Goal: Task Accomplishment & Management: Manage account settings

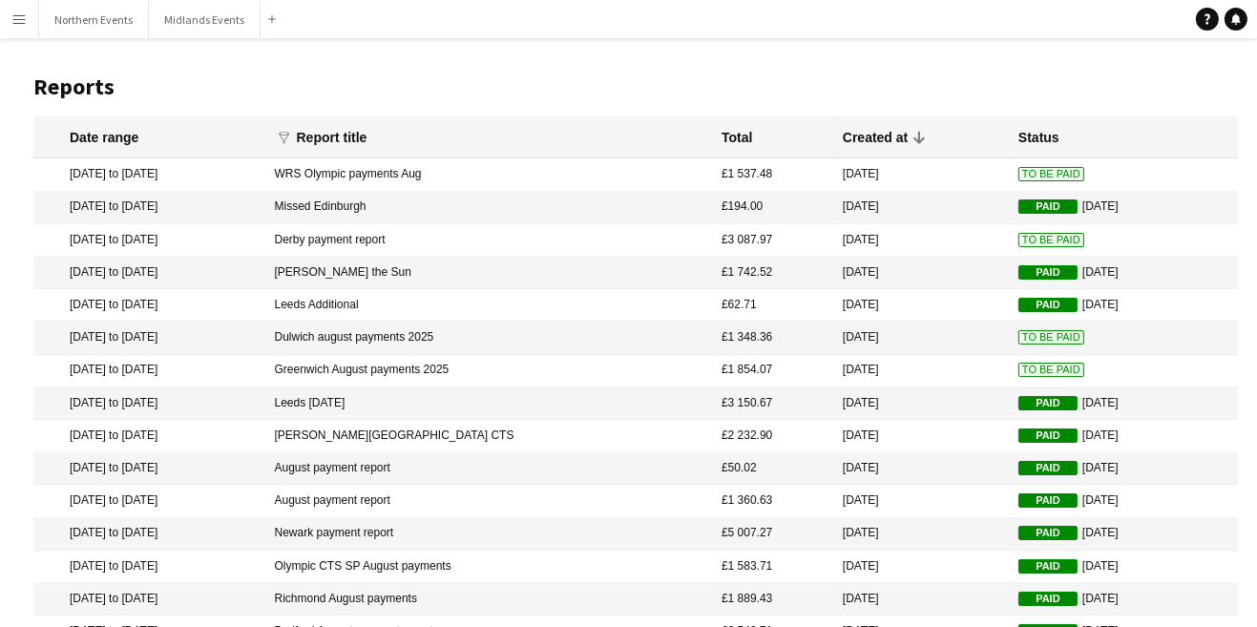
click at [19, 23] on app-icon "Menu" at bounding box center [18, 18] width 15 height 15
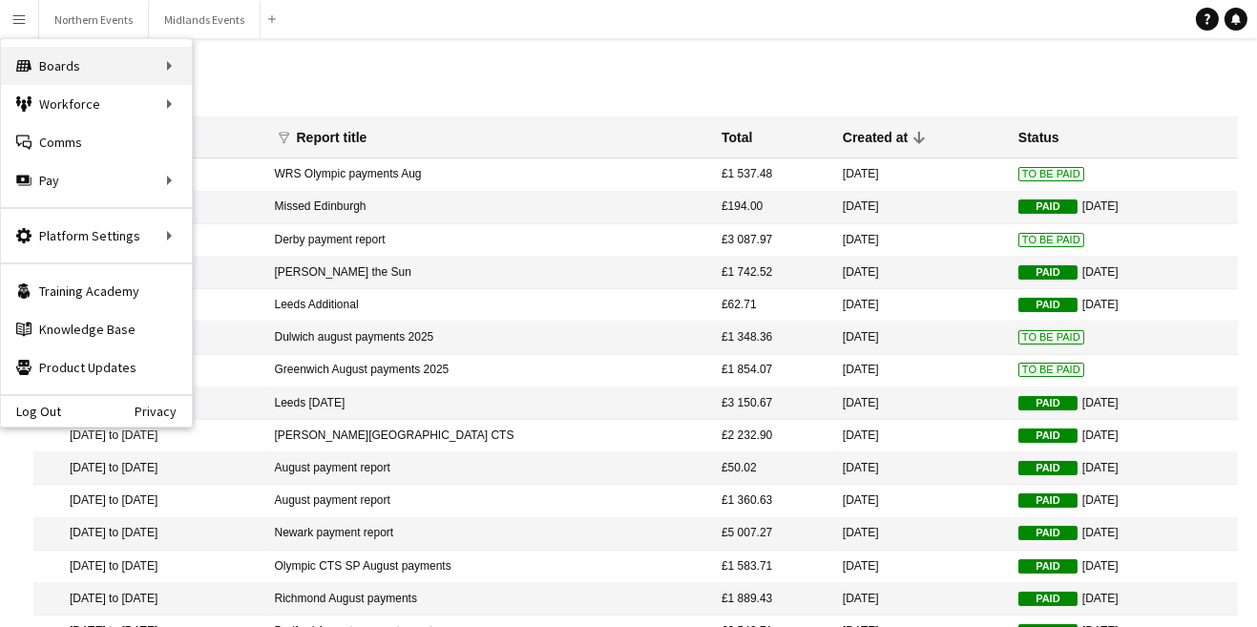
click at [40, 65] on div "Boards Boards" at bounding box center [96, 66] width 191 height 38
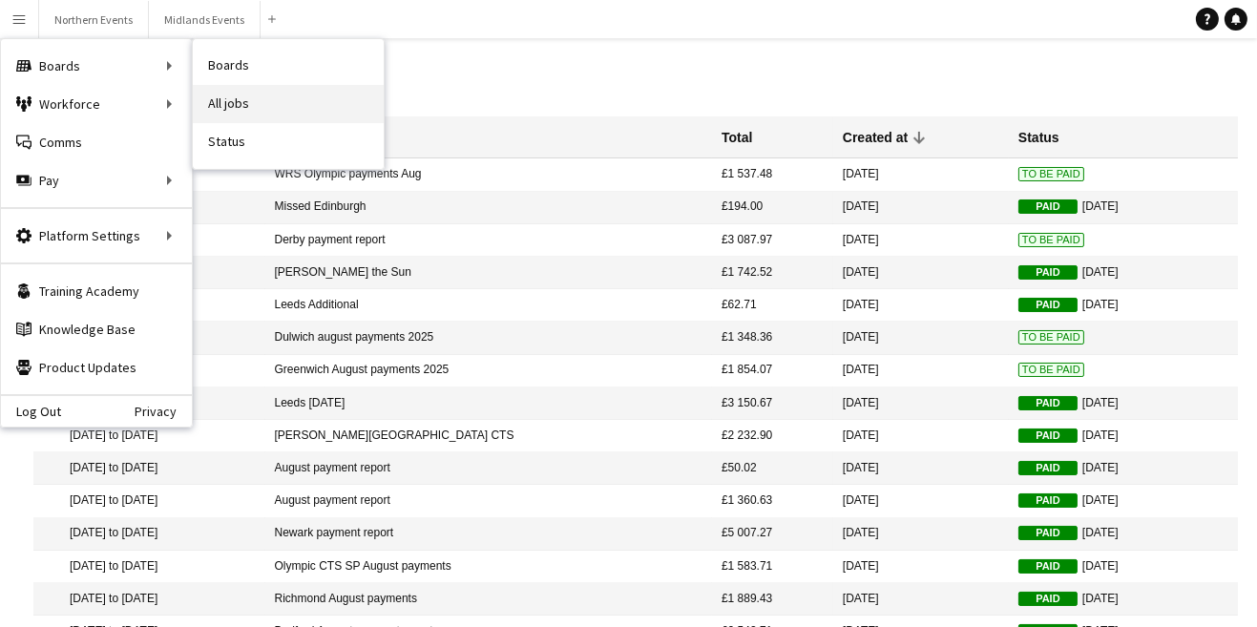
click at [252, 85] on link "All jobs" at bounding box center [288, 104] width 191 height 38
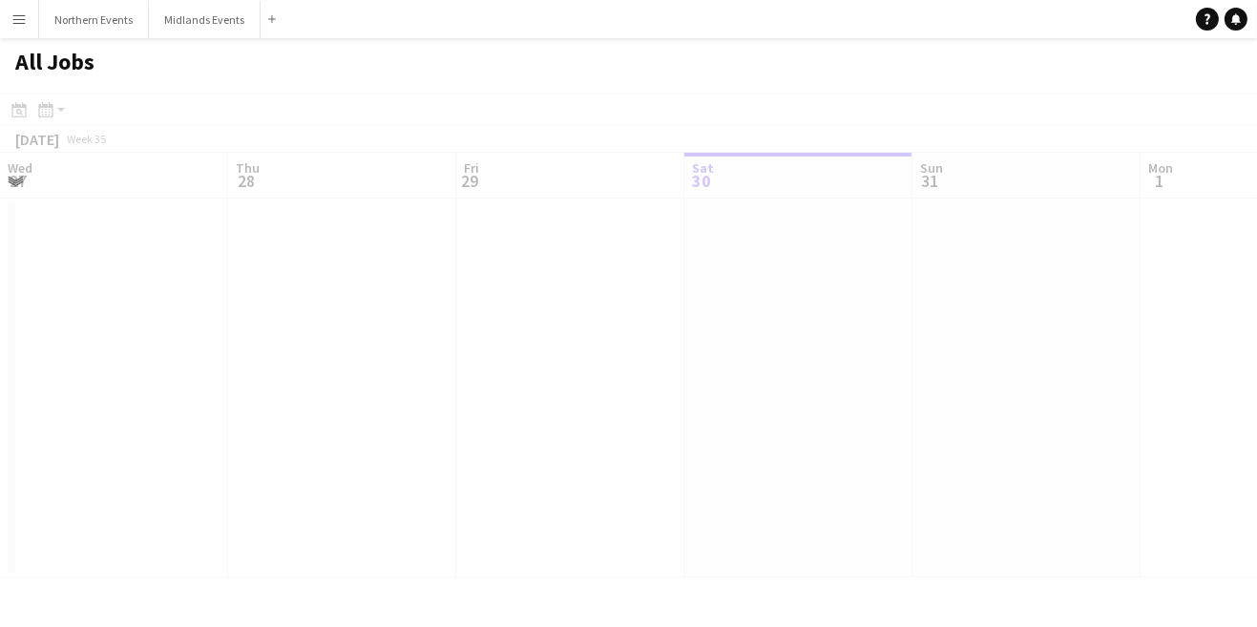
scroll to position [0, 455]
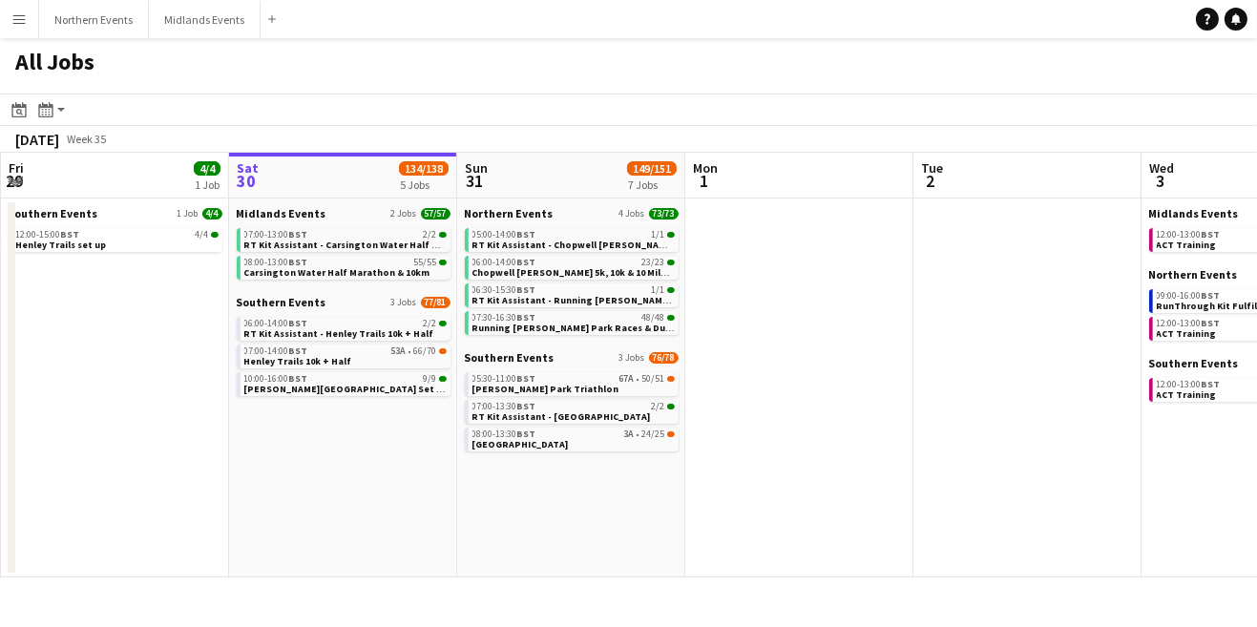
click at [25, 29] on button "Menu" at bounding box center [19, 19] width 38 height 38
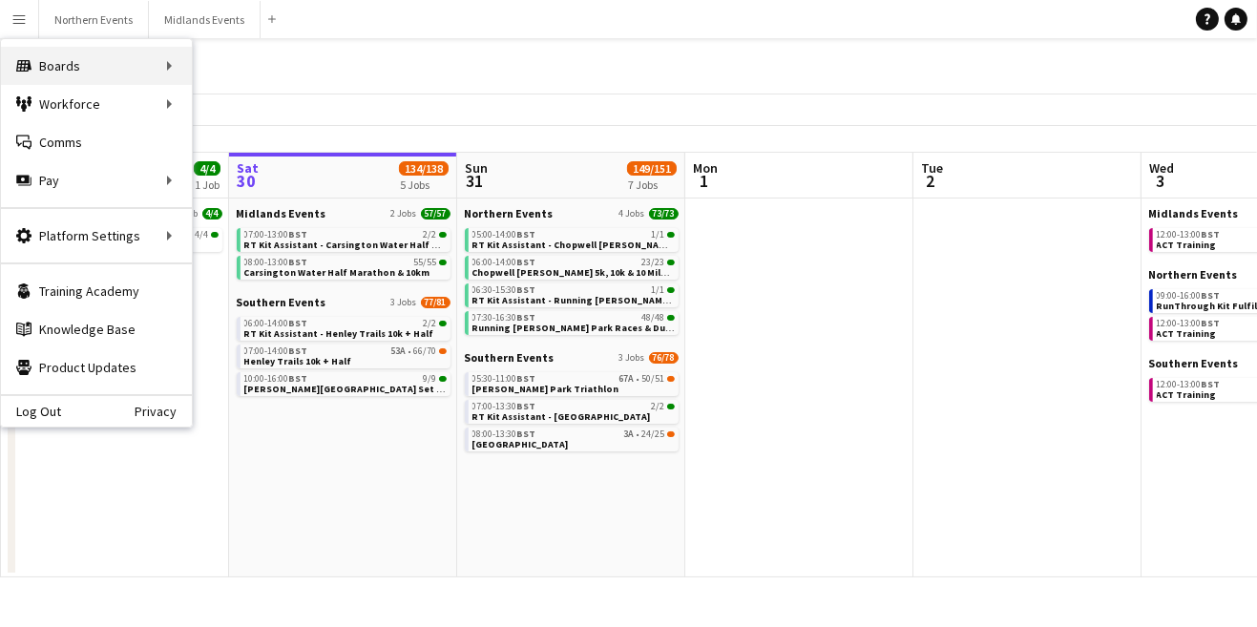
click at [172, 65] on div "Boards Boards" at bounding box center [96, 66] width 191 height 38
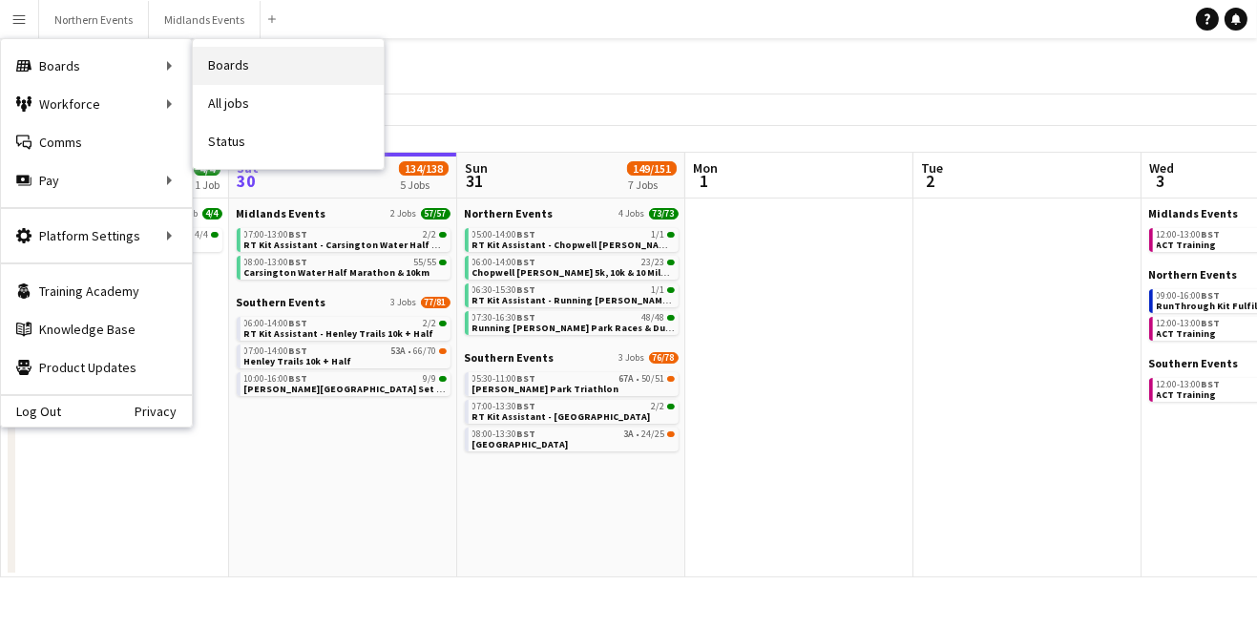
click at [269, 69] on link "Boards" at bounding box center [288, 66] width 191 height 38
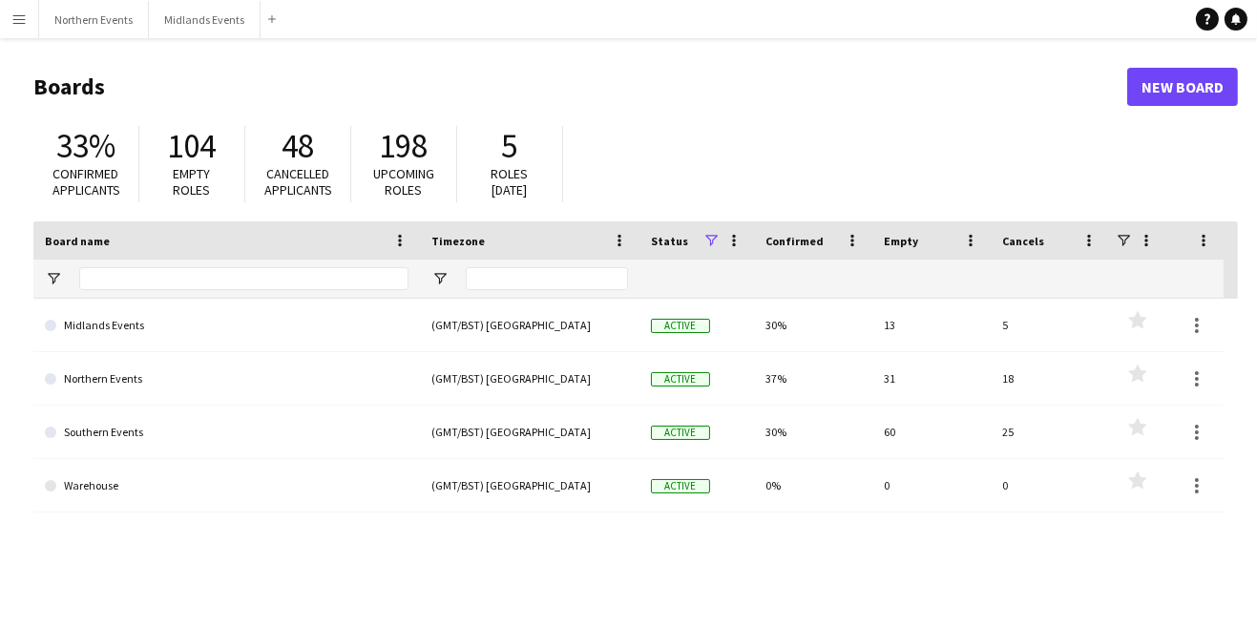
click at [135, 434] on link "Southern Events" at bounding box center [227, 432] width 364 height 53
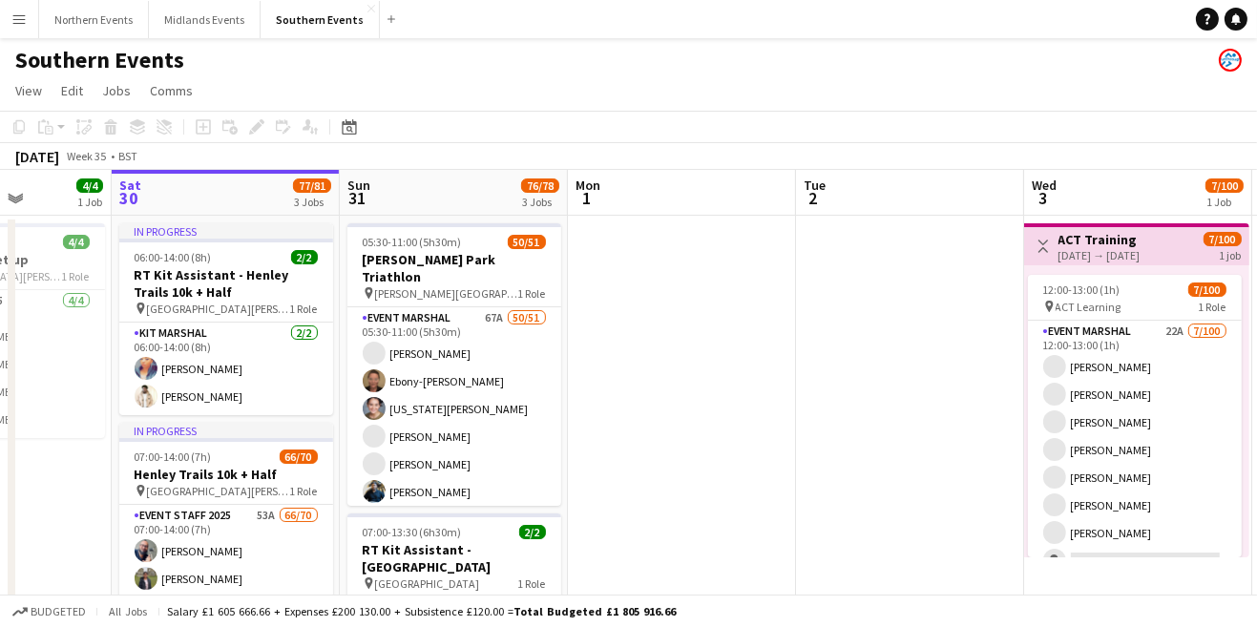
scroll to position [0, 569]
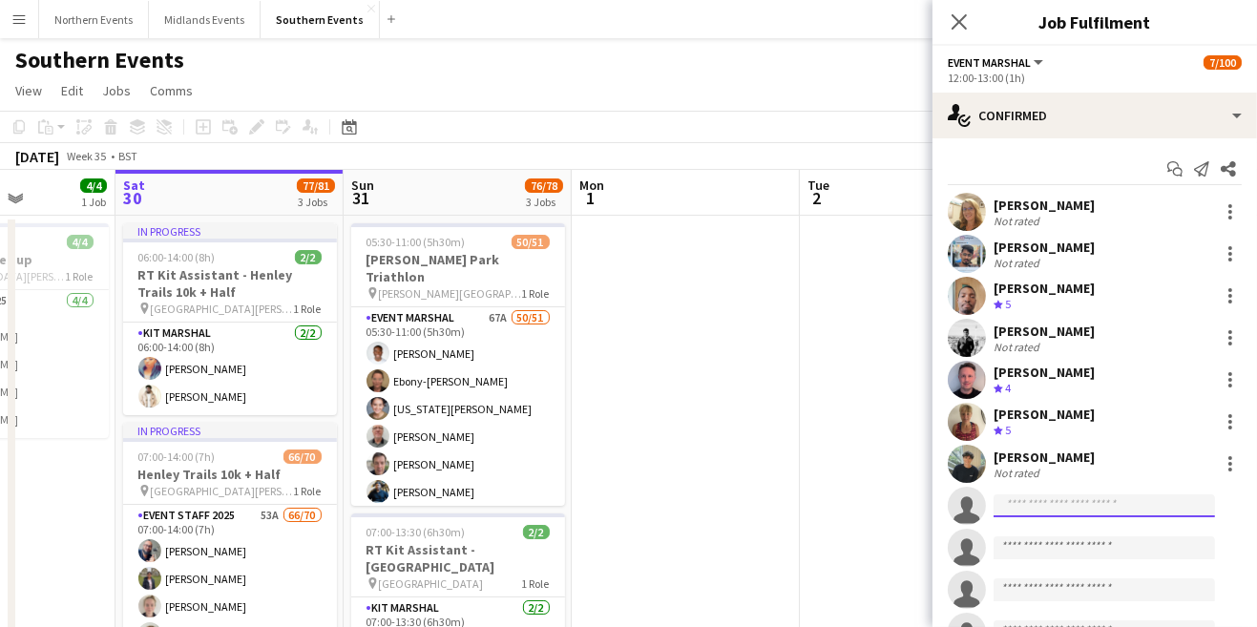
click at [1066, 509] on input at bounding box center [1104, 505] width 221 height 23
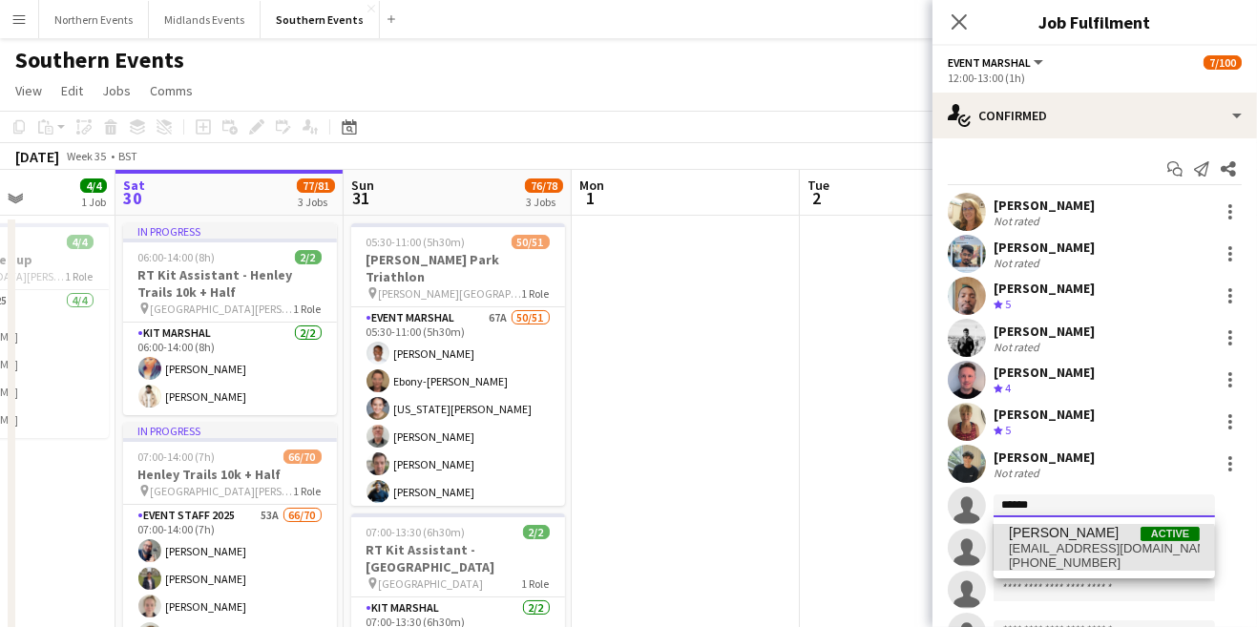
type input "*****"
click at [1091, 557] on span "[PHONE_NUMBER]" at bounding box center [1104, 563] width 191 height 15
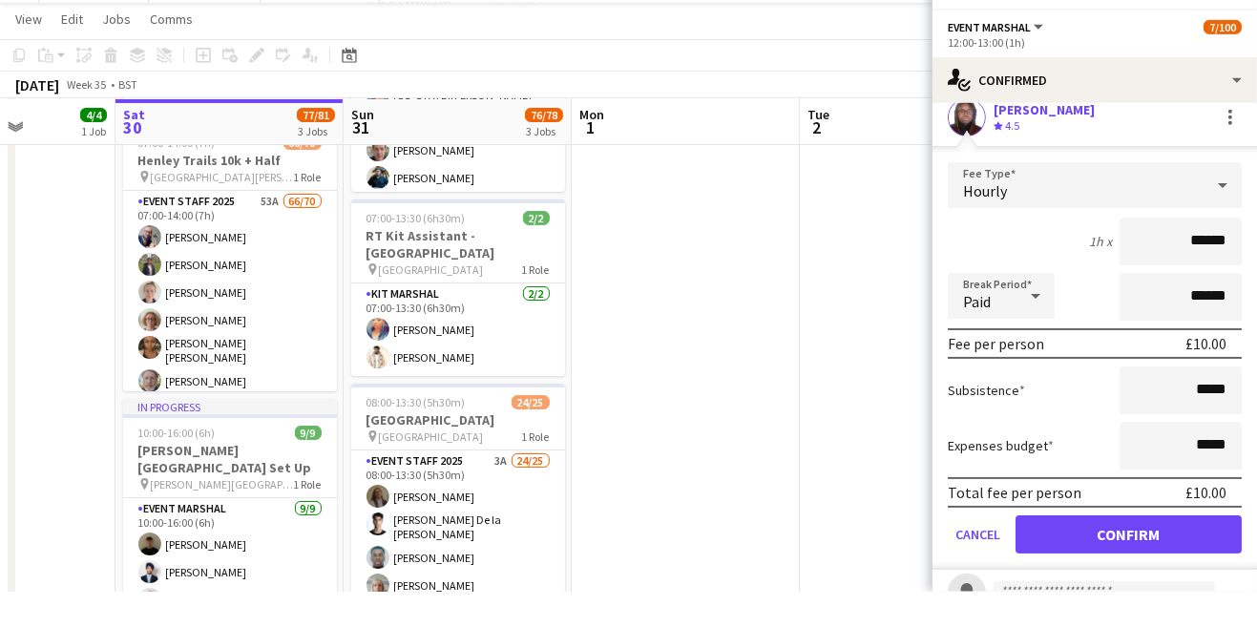
scroll to position [354, 0]
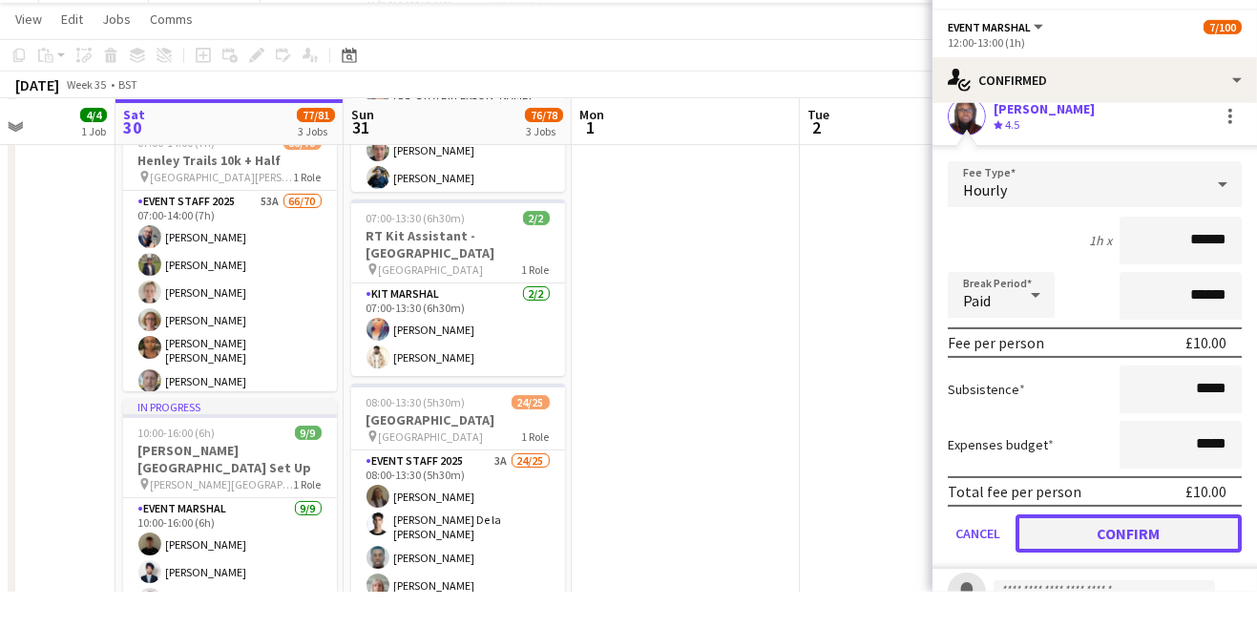
click at [1124, 568] on button "Confirm" at bounding box center [1129, 569] width 226 height 38
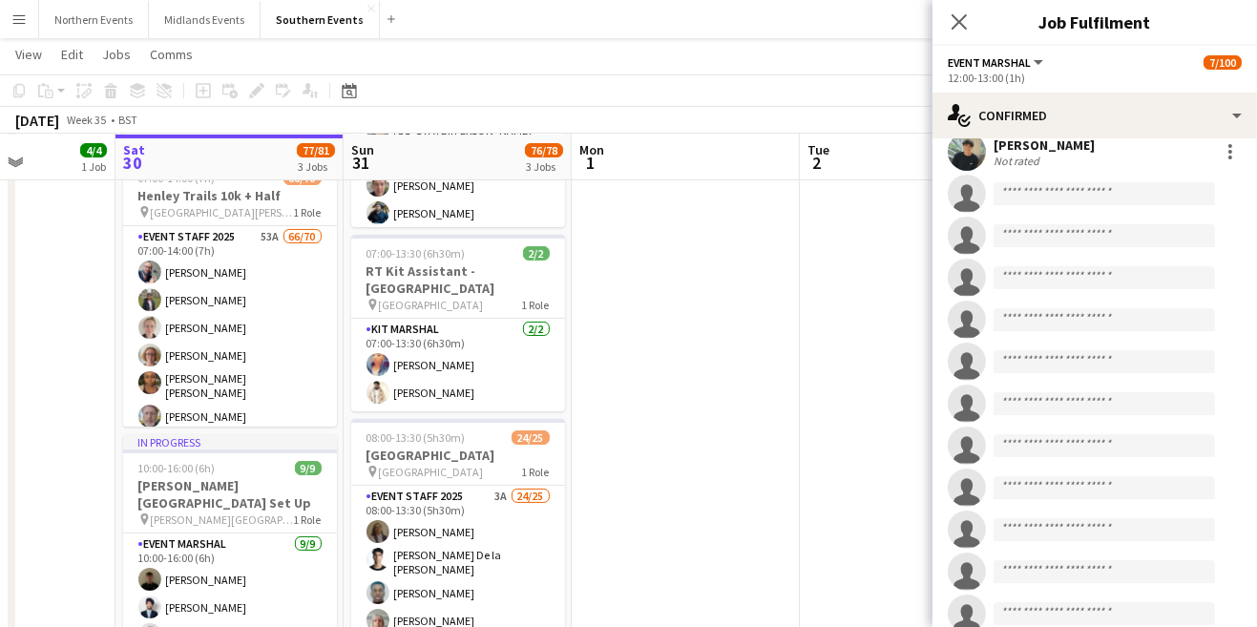
scroll to position [0, 0]
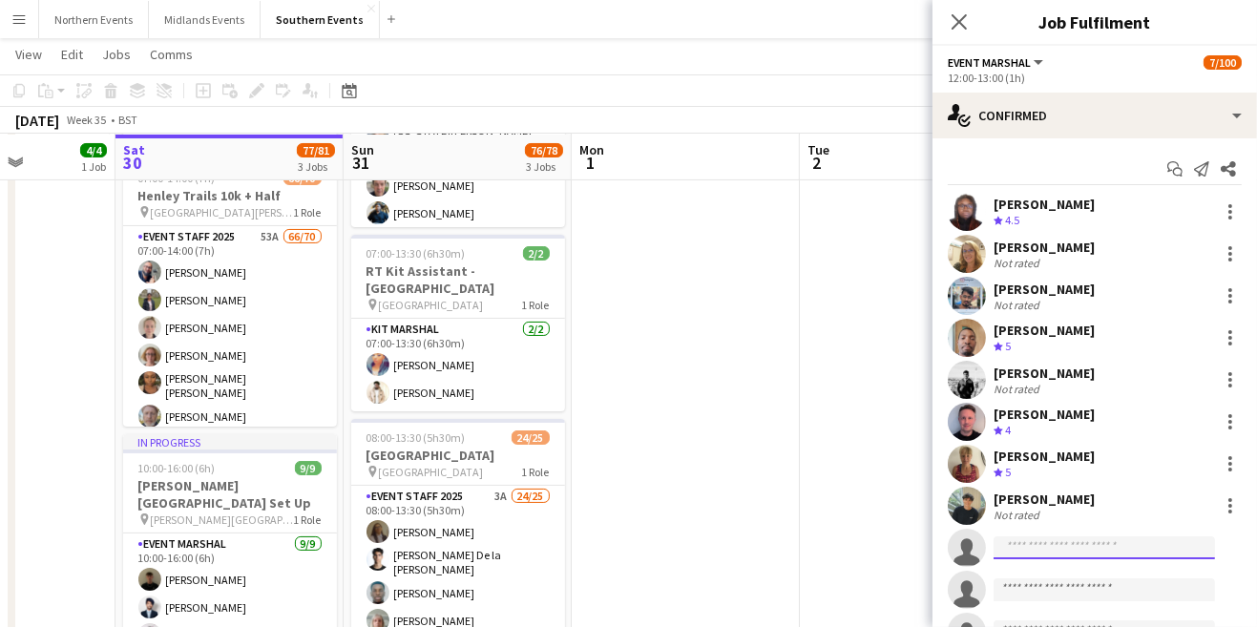
click at [1078, 554] on input at bounding box center [1104, 547] width 221 height 23
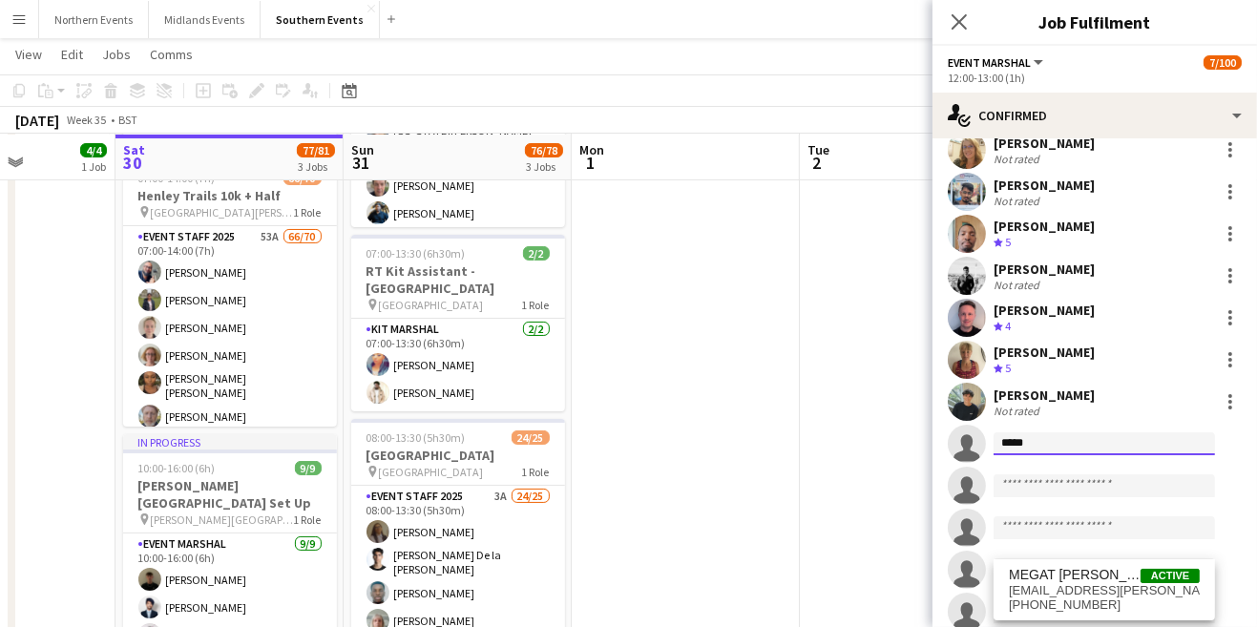
scroll to position [107, 0]
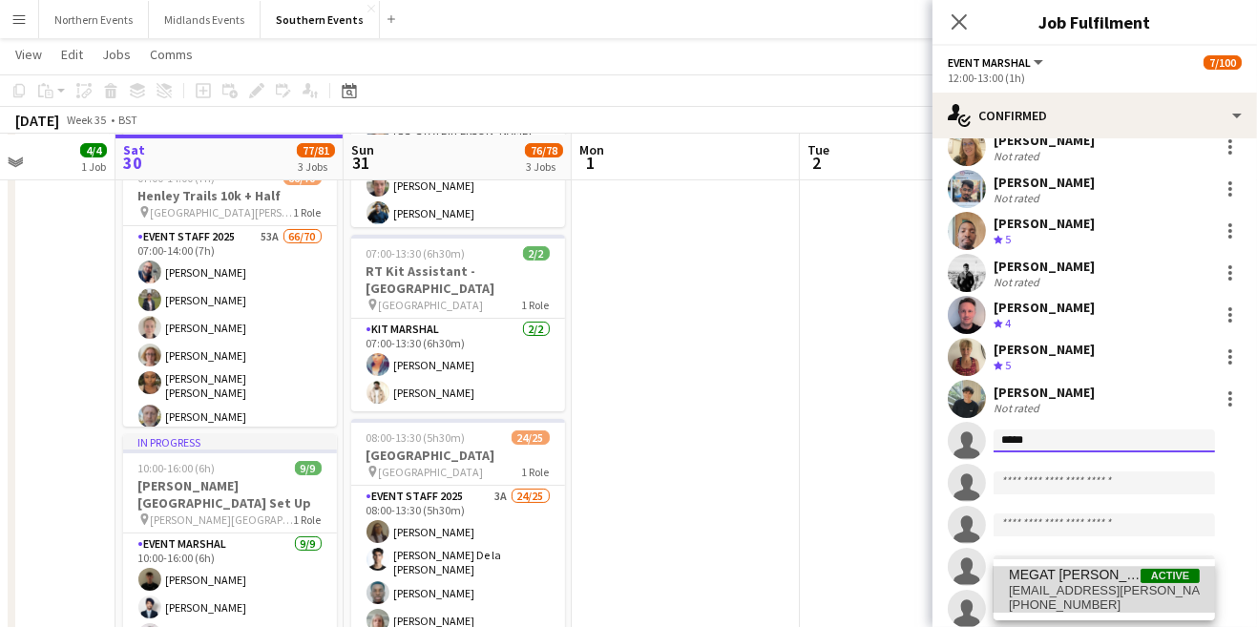
type input "*****"
click at [1089, 576] on span "MEGAT [PERSON_NAME] MEGAT RAHMAD" at bounding box center [1075, 575] width 132 height 16
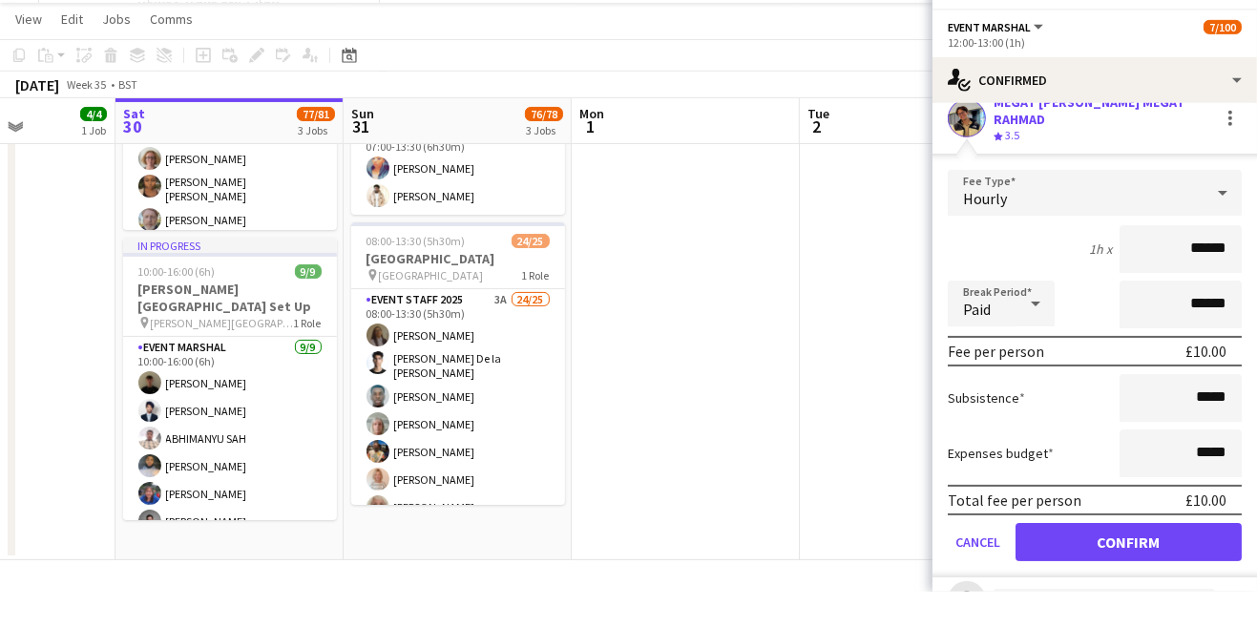
scroll to position [410, 0]
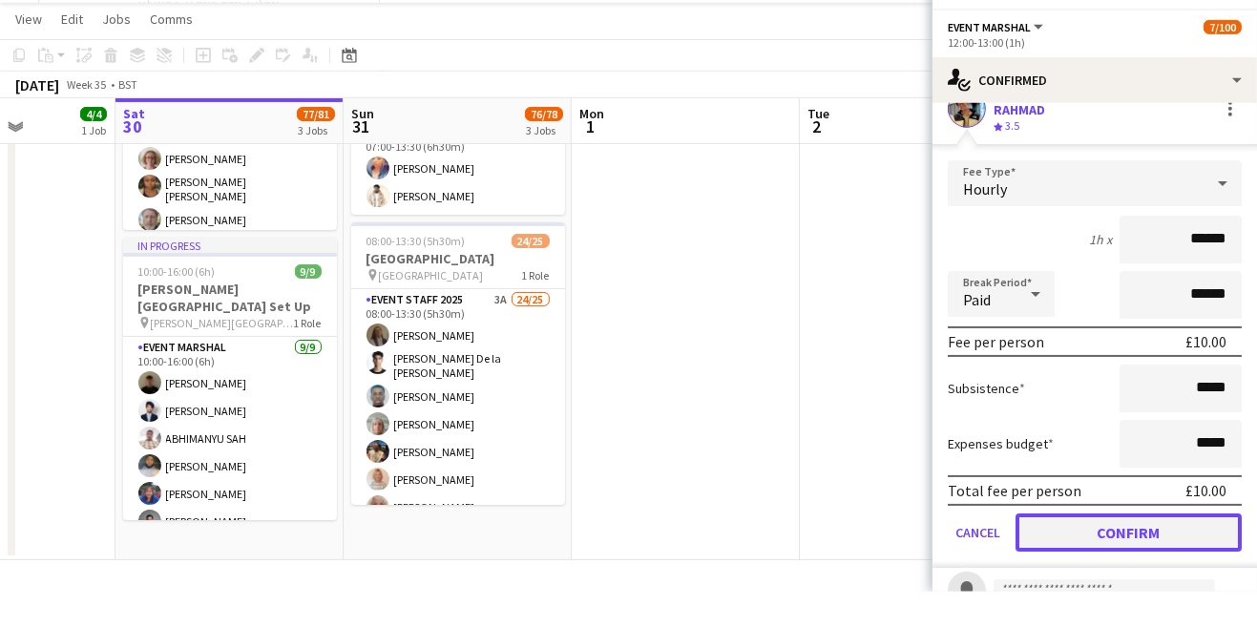
click at [1177, 570] on button "Confirm" at bounding box center [1129, 568] width 226 height 38
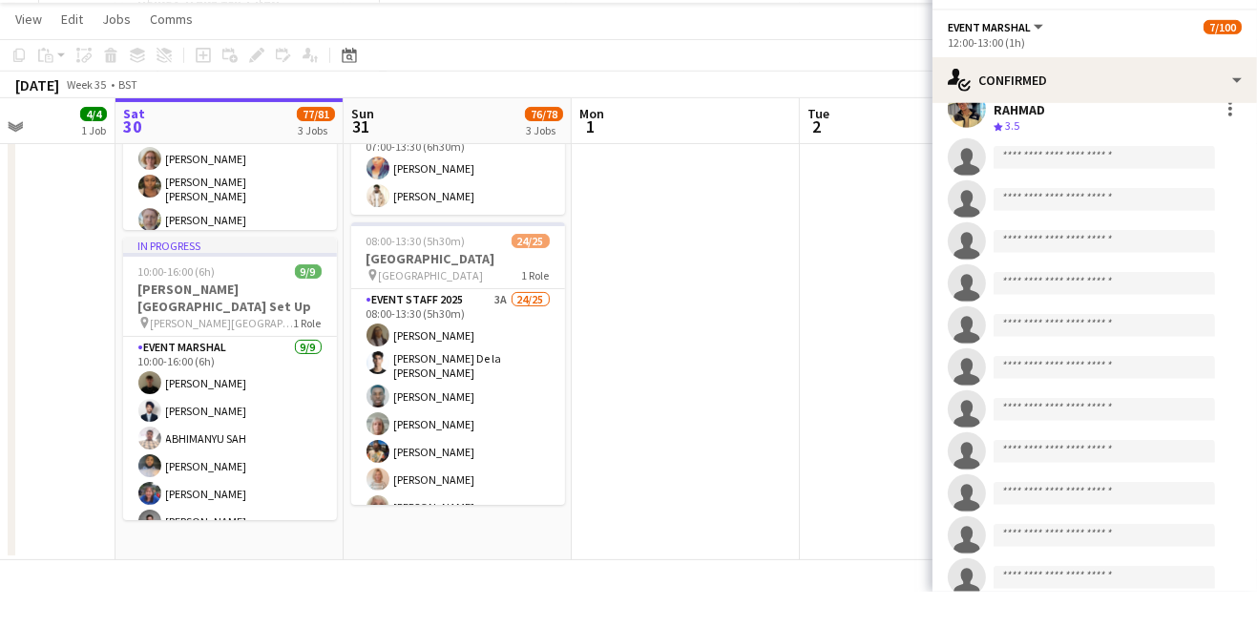
scroll to position [438, 0]
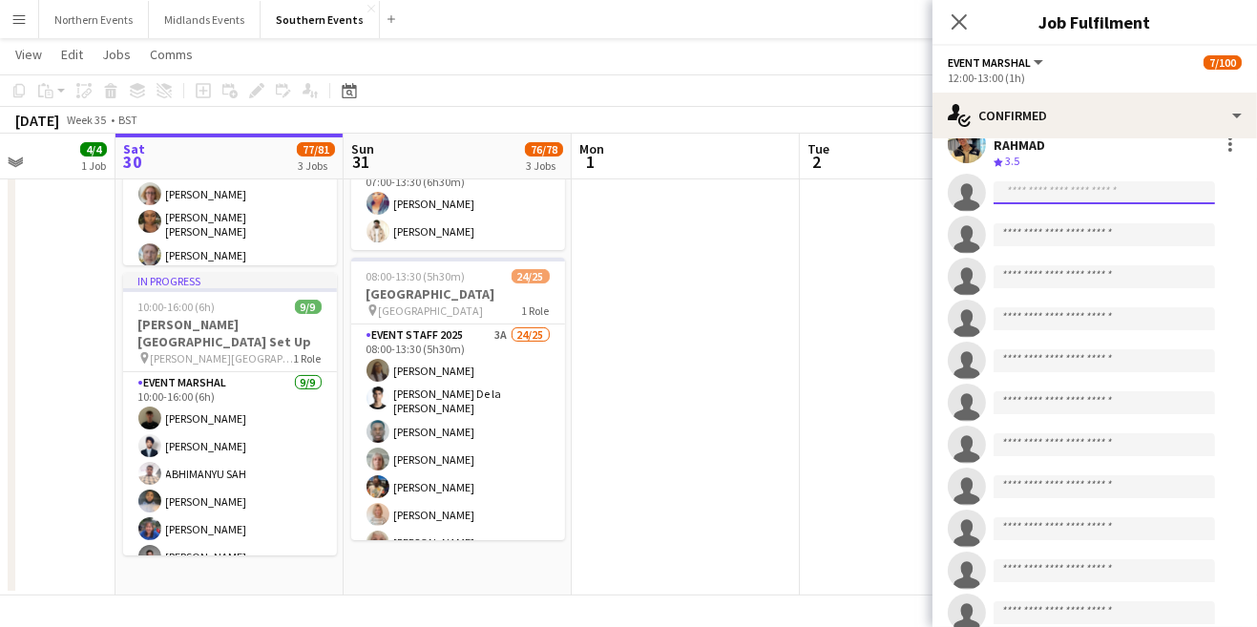
click at [1063, 188] on input at bounding box center [1104, 192] width 221 height 23
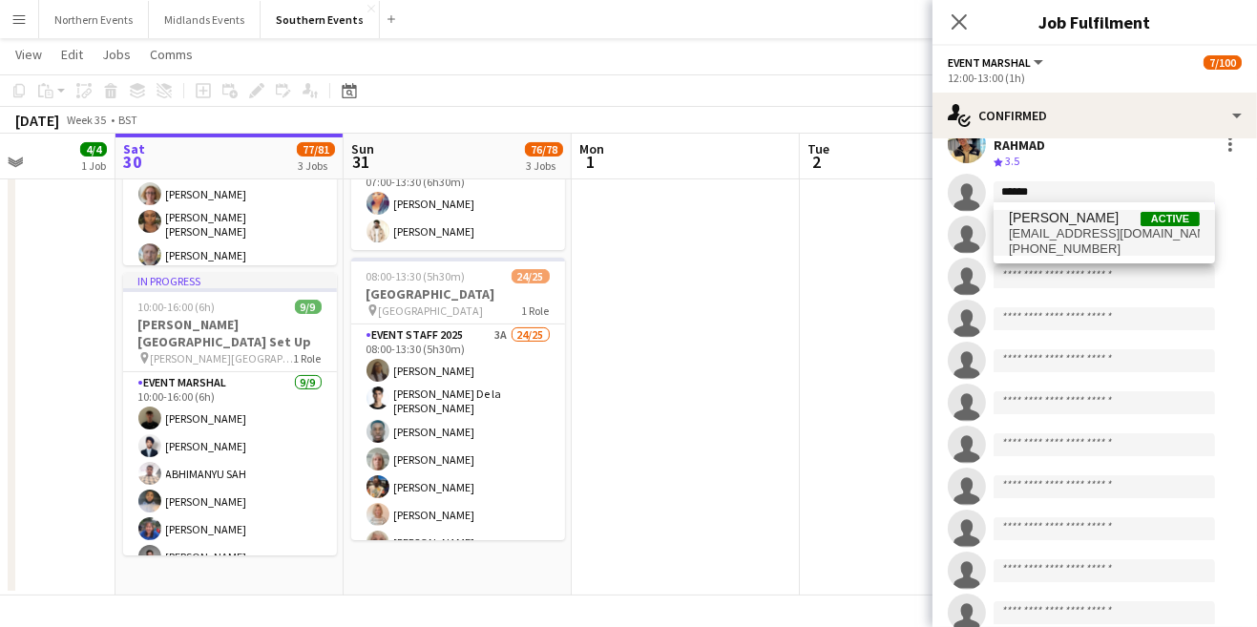
type input "*****"
click at [1097, 239] on span "[EMAIL_ADDRESS][DOMAIN_NAME]" at bounding box center [1104, 233] width 191 height 15
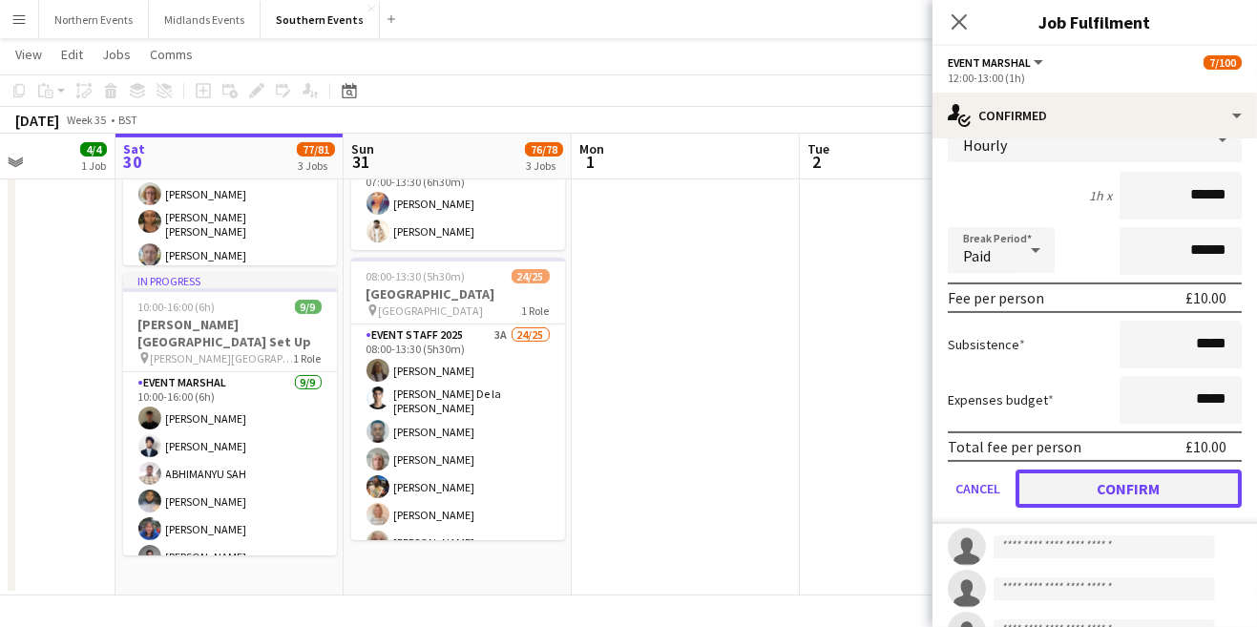
click at [1144, 490] on button "Confirm" at bounding box center [1129, 489] width 226 height 38
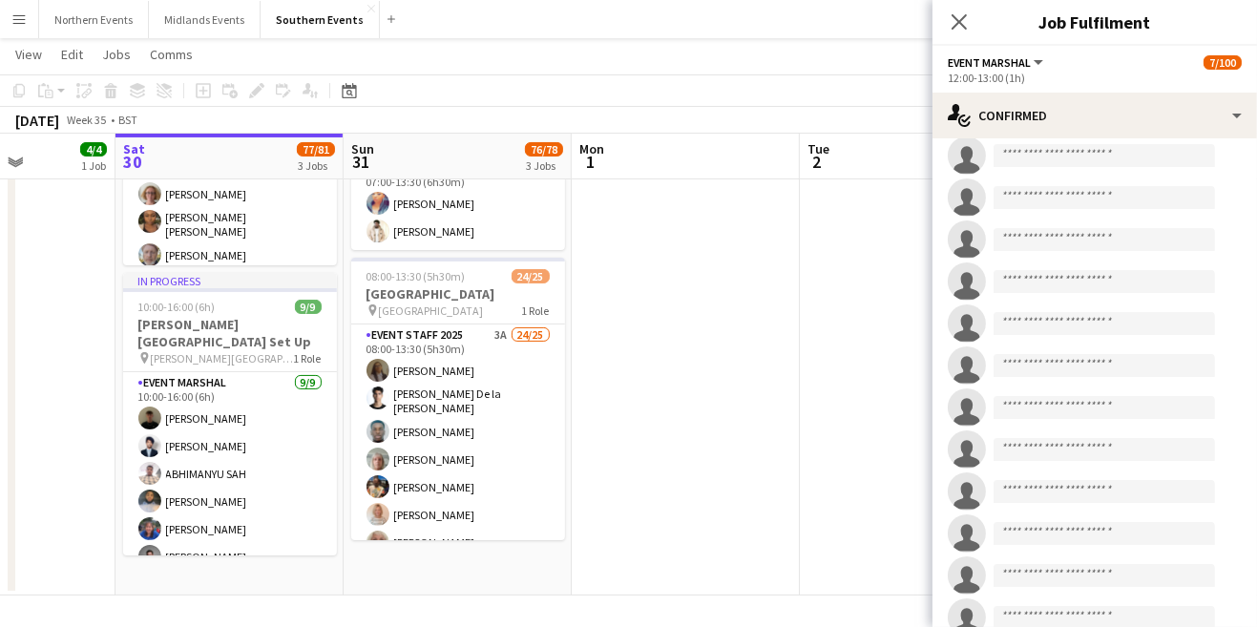
scroll to position [99, 0]
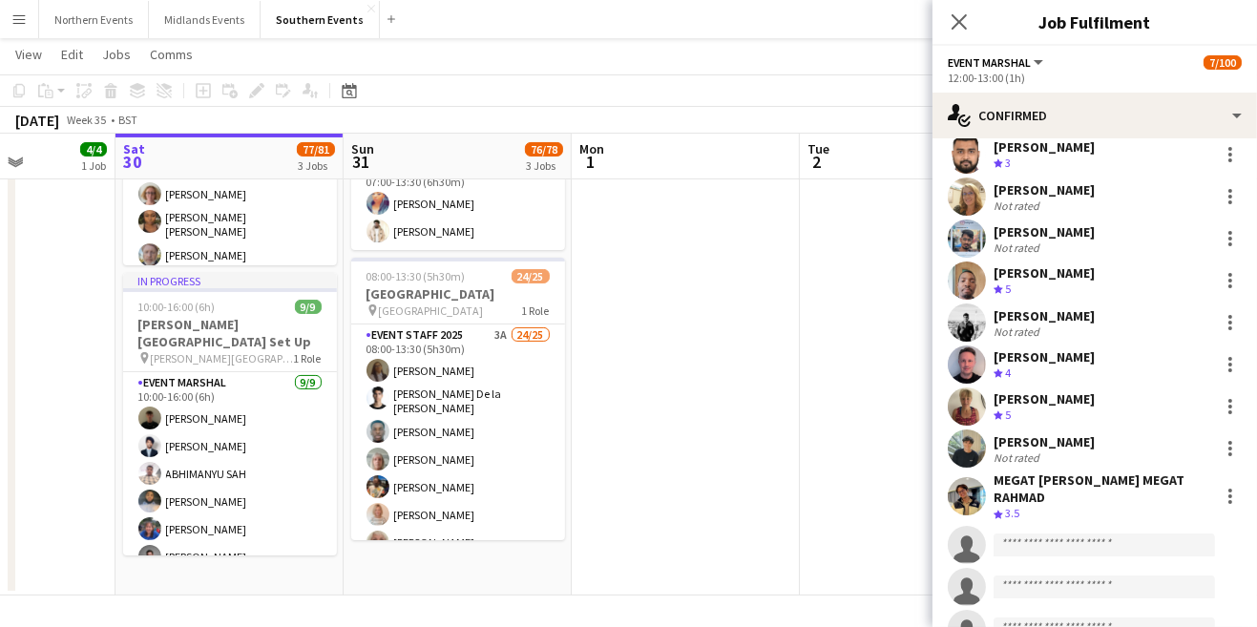
click at [1066, 156] on div "Crew rating 3" at bounding box center [1044, 164] width 101 height 16
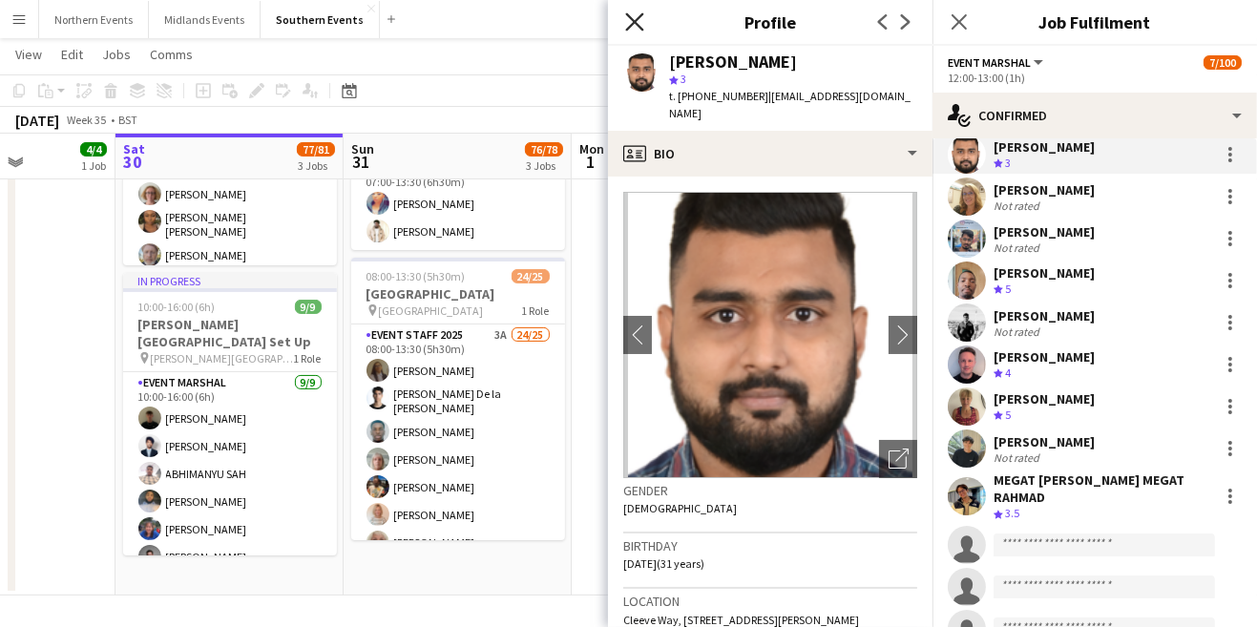
click at [630, 25] on icon at bounding box center [634, 21] width 18 height 18
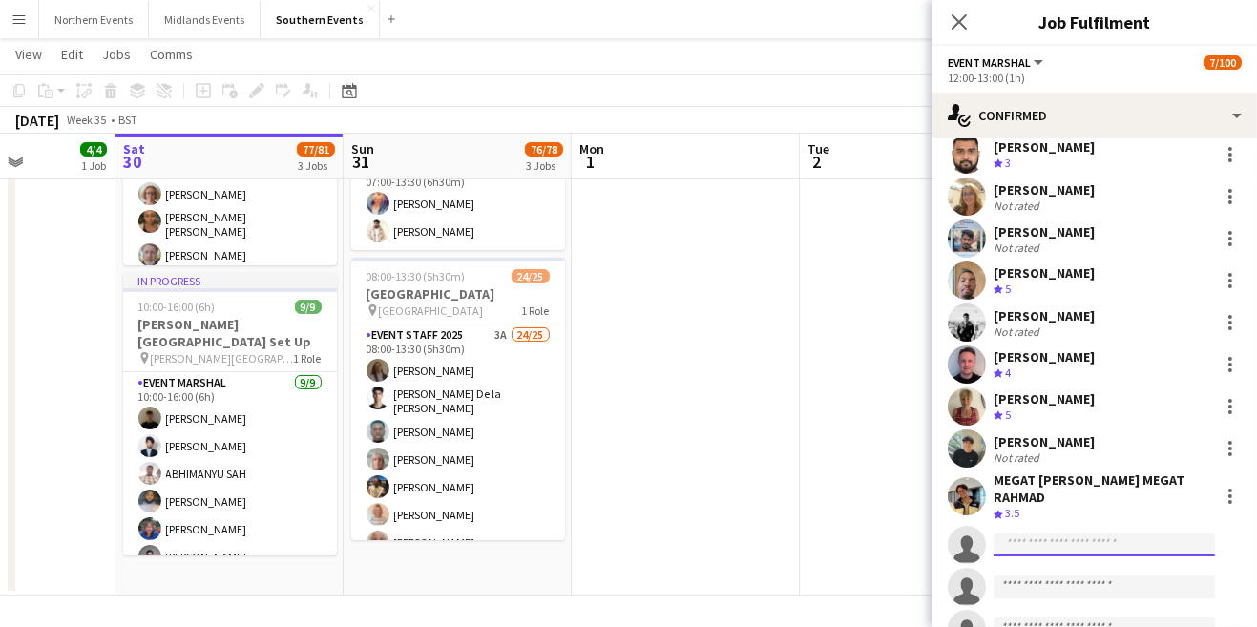
click at [1061, 548] on input at bounding box center [1104, 545] width 221 height 23
type input "*"
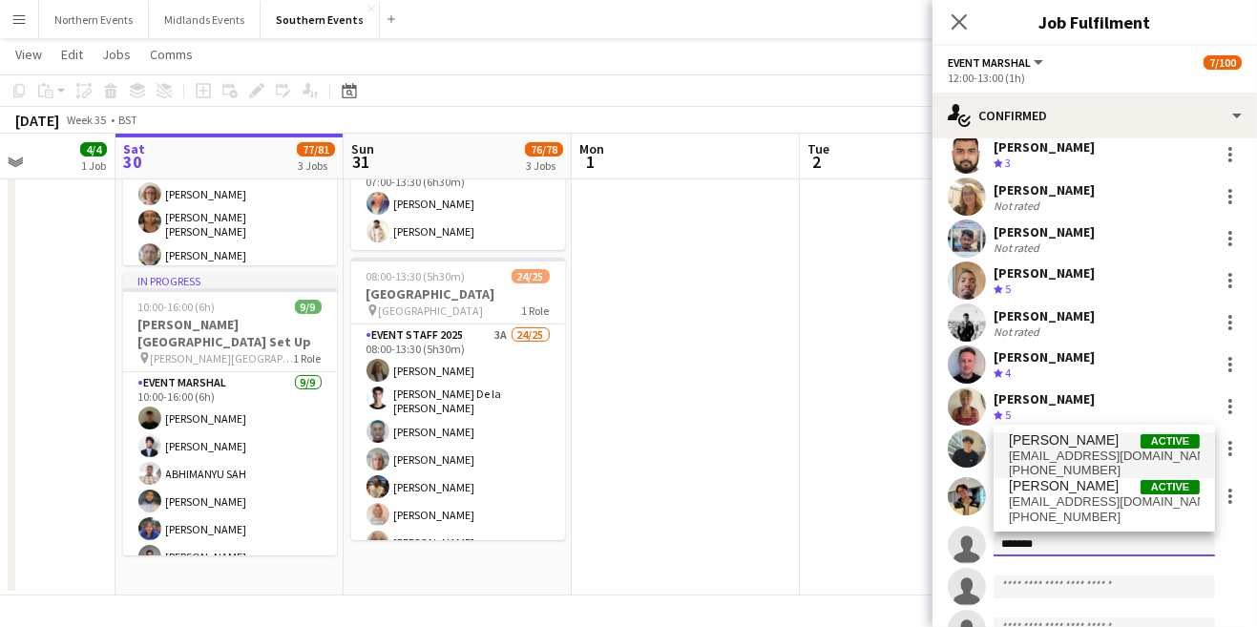
type input "*******"
click at [1099, 463] on span "[PHONE_NUMBER]" at bounding box center [1104, 470] width 191 height 15
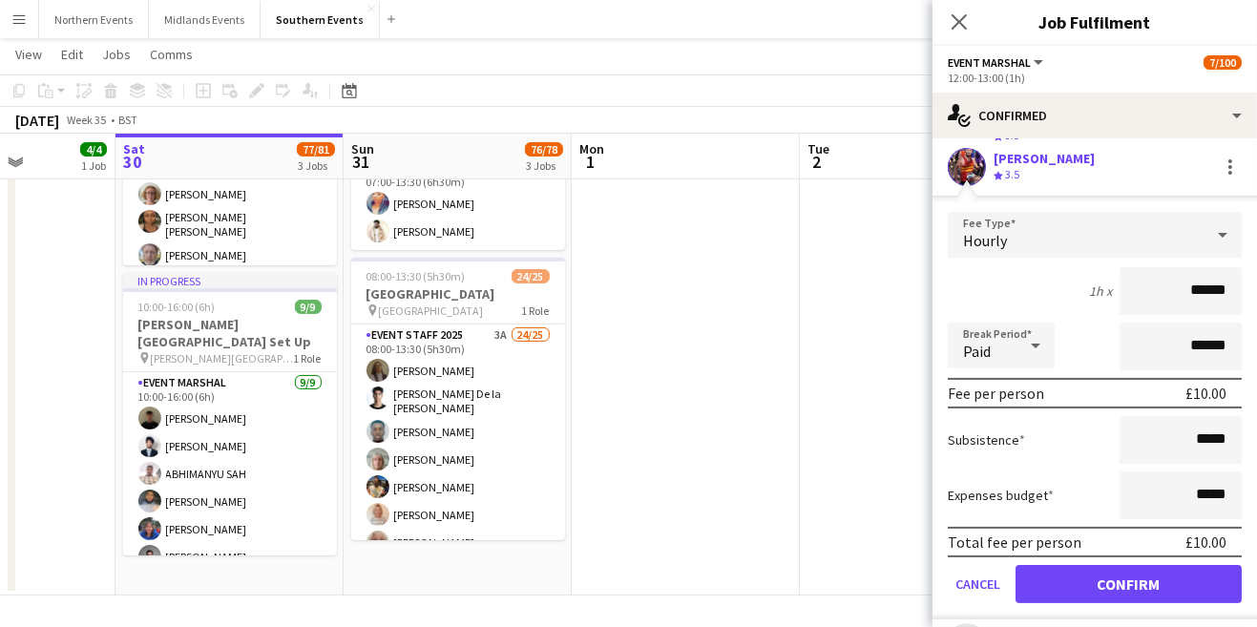
scroll to position [486, 0]
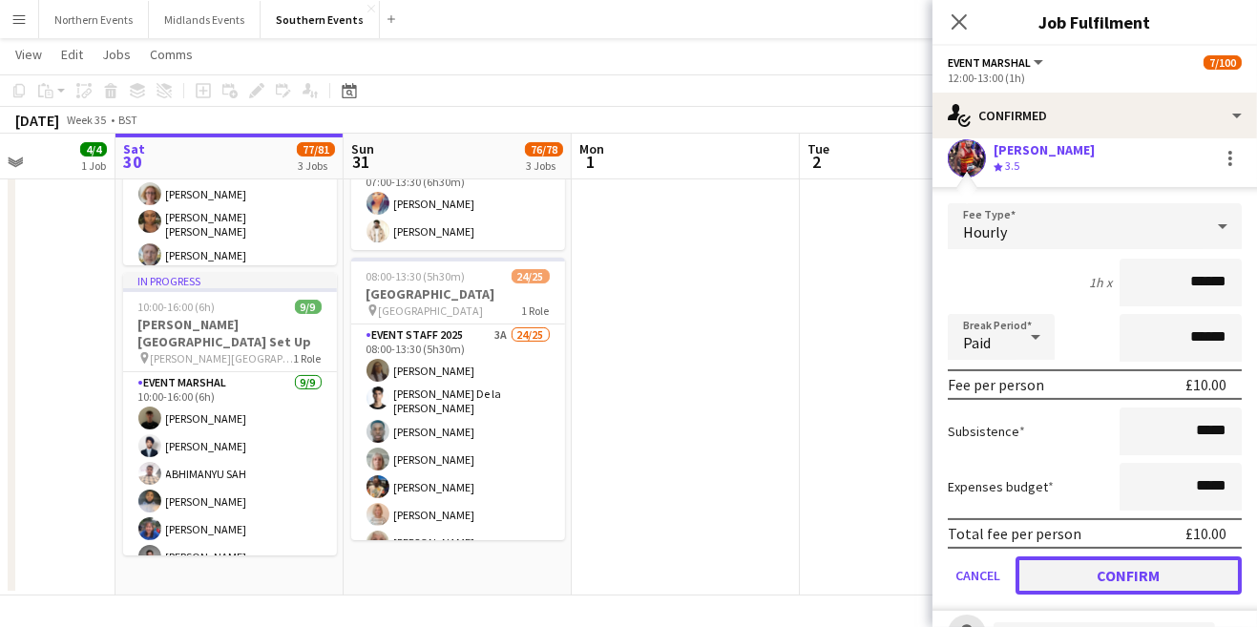
click at [1144, 579] on button "Confirm" at bounding box center [1129, 576] width 226 height 38
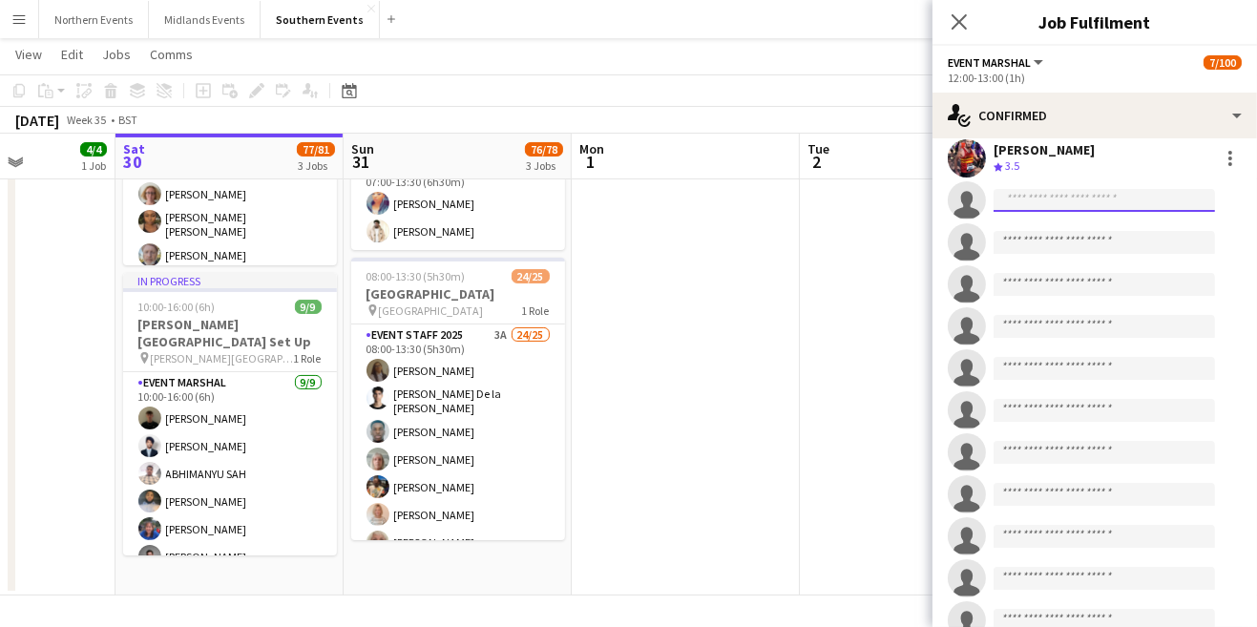
click at [1059, 202] on input at bounding box center [1104, 200] width 221 height 23
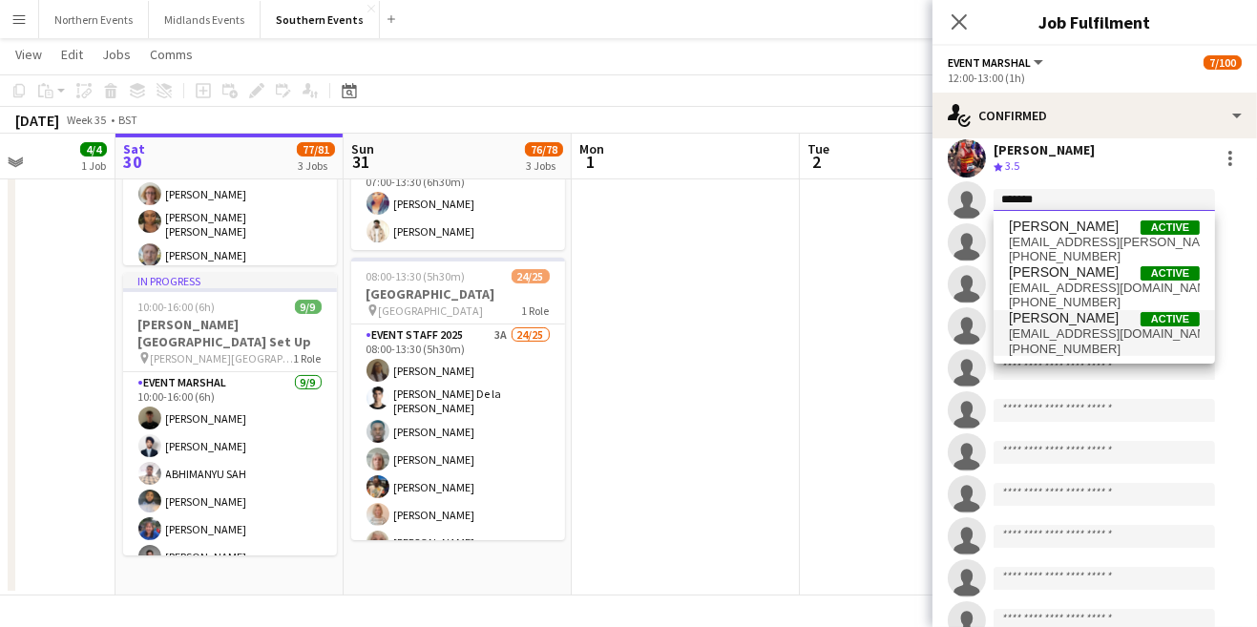
type input "*******"
click at [1059, 350] on span "[PHONE_NUMBER]" at bounding box center [1104, 349] width 191 height 15
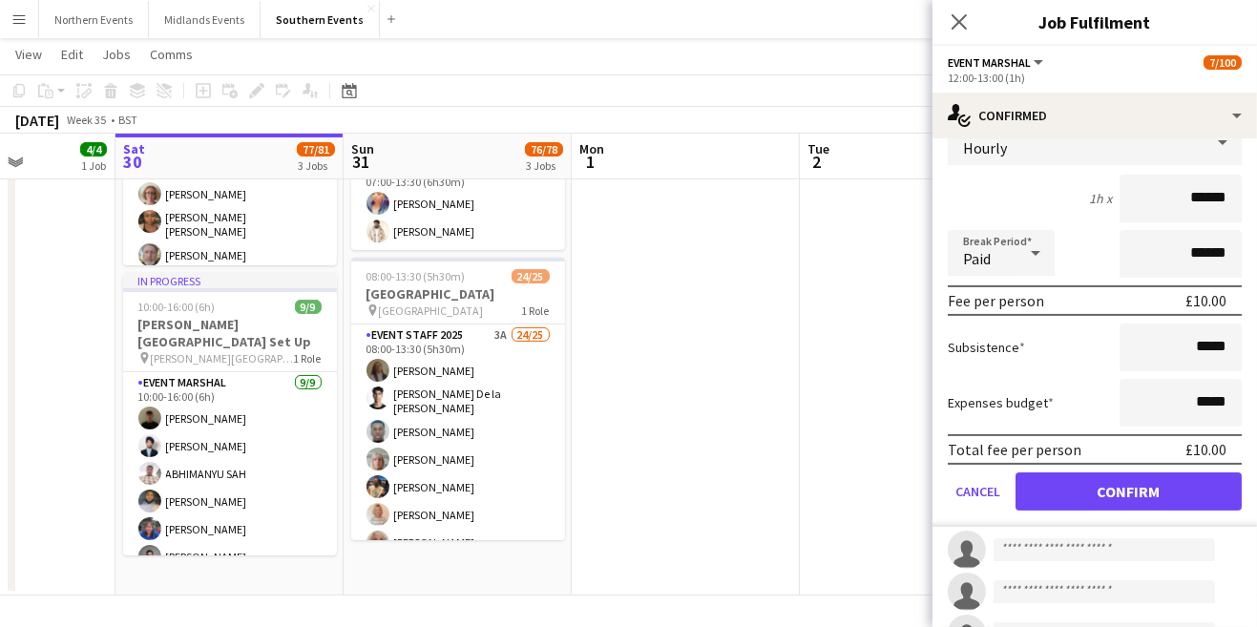
scroll to position [612, 0]
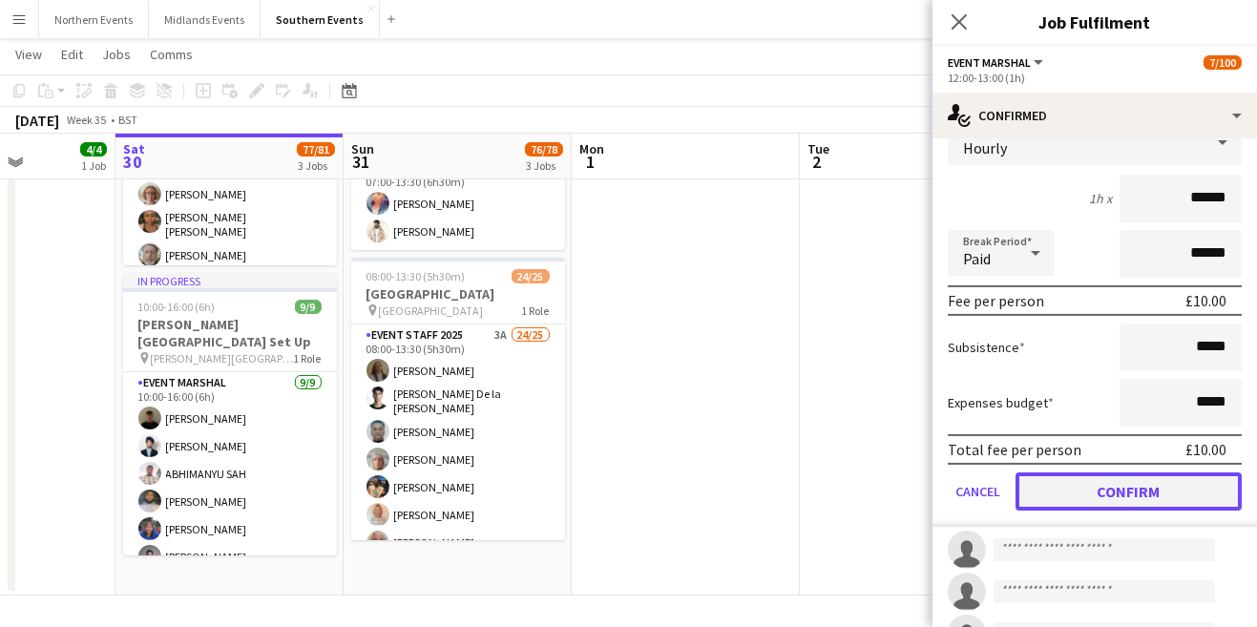
click at [1179, 502] on button "Confirm" at bounding box center [1129, 492] width 226 height 38
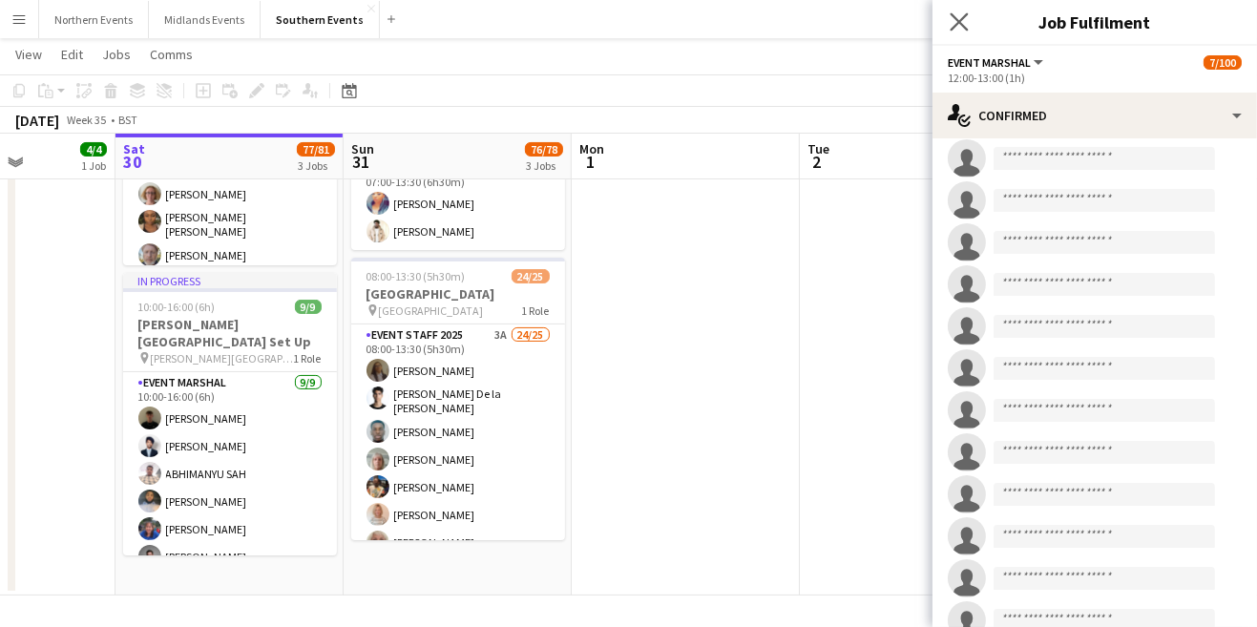
click at [969, 23] on app-icon "Close pop-in" at bounding box center [960, 23] width 28 height 28
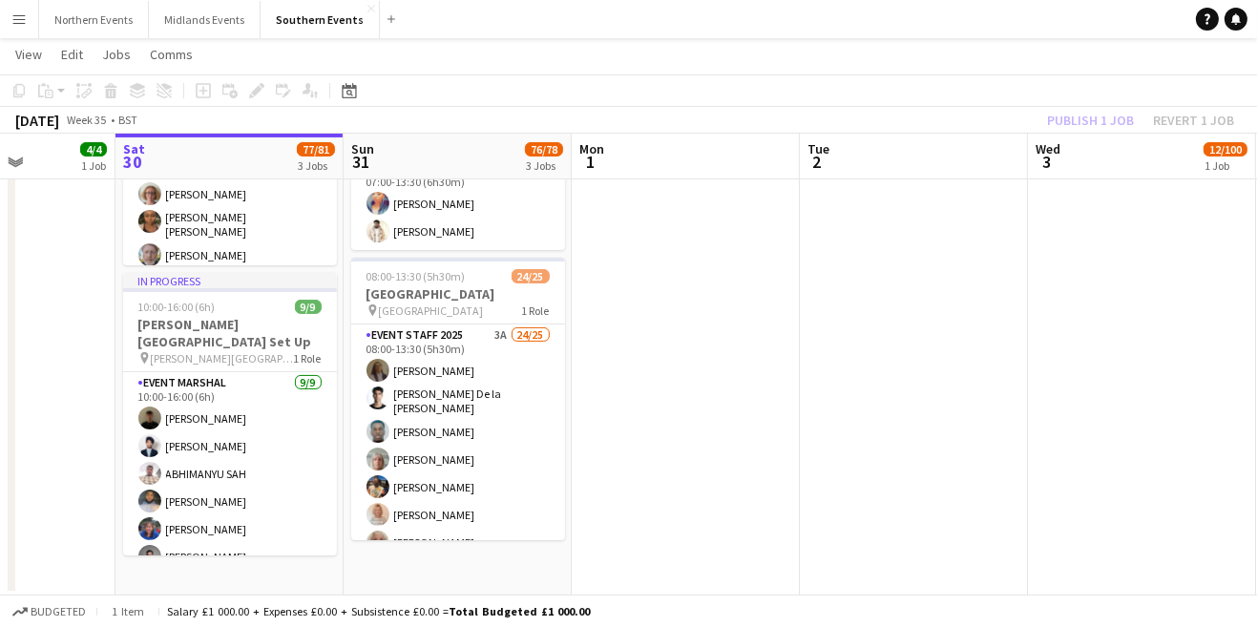
click at [1108, 116] on div "Publish 1 job Revert 1 job" at bounding box center [1140, 120] width 233 height 25
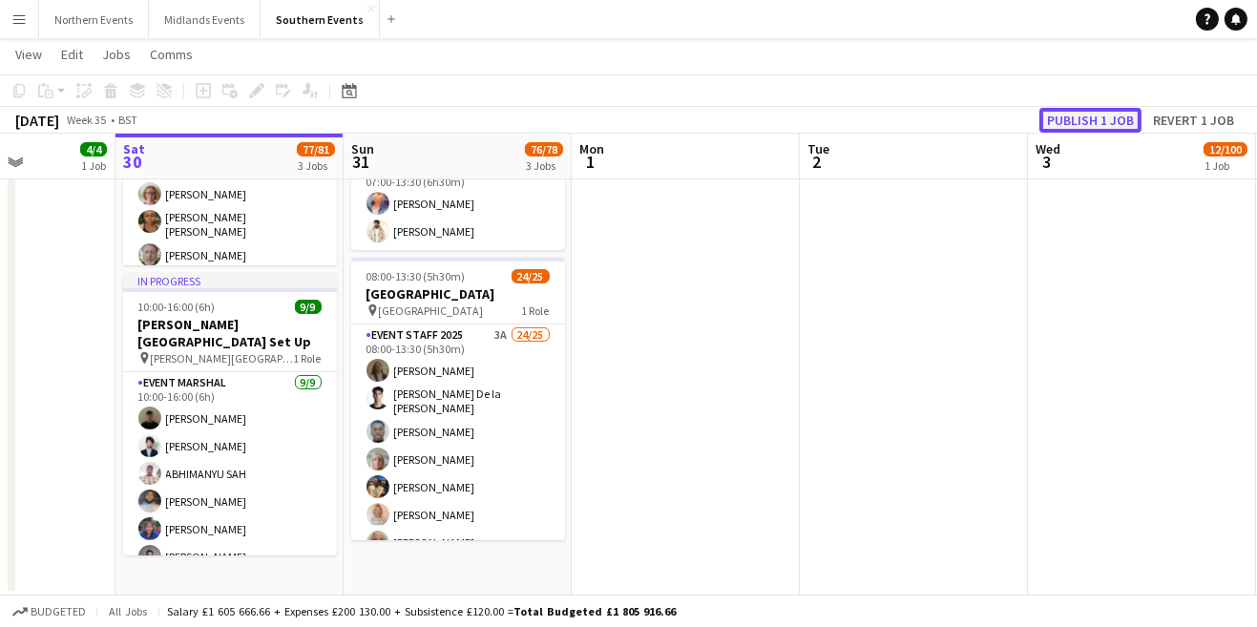
click at [1109, 116] on button "Publish 1 job" at bounding box center [1091, 120] width 102 height 25
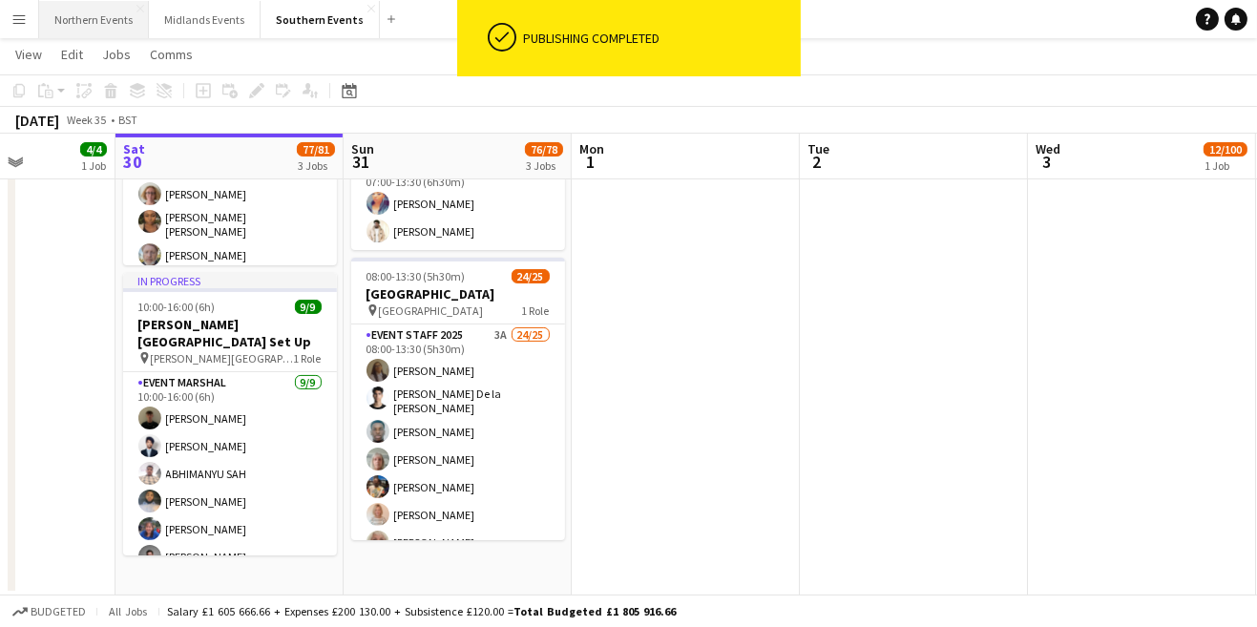
click at [121, 32] on button "Northern Events Close" at bounding box center [94, 19] width 110 height 37
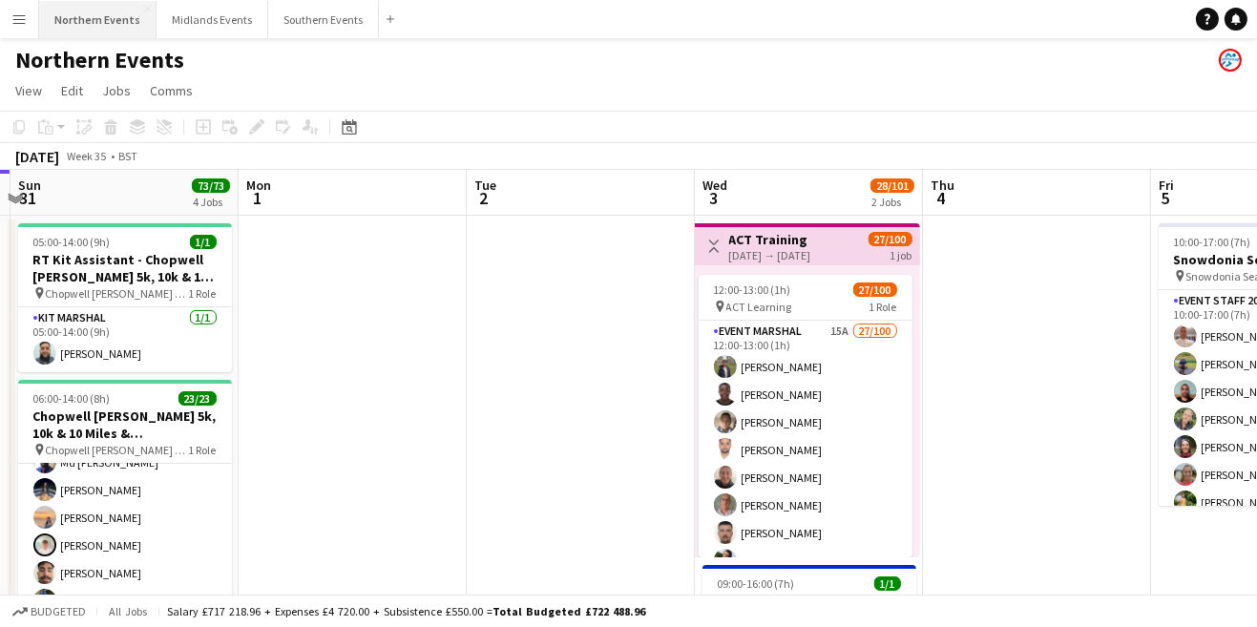
scroll to position [0, 672]
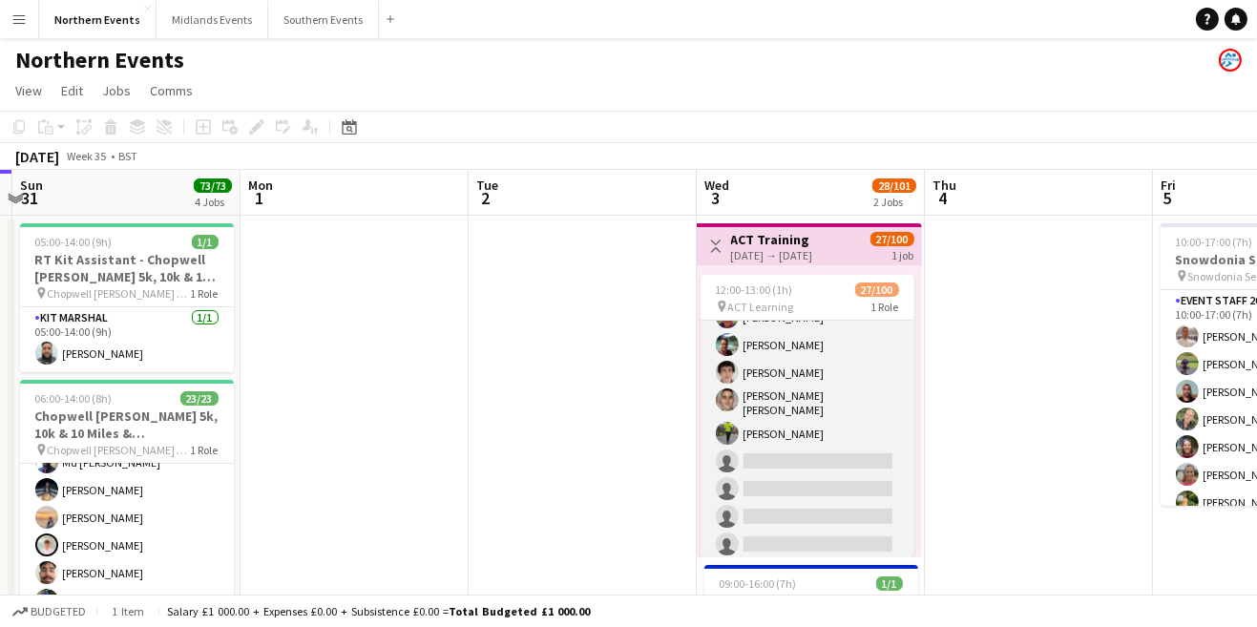
scroll to position [662, 0]
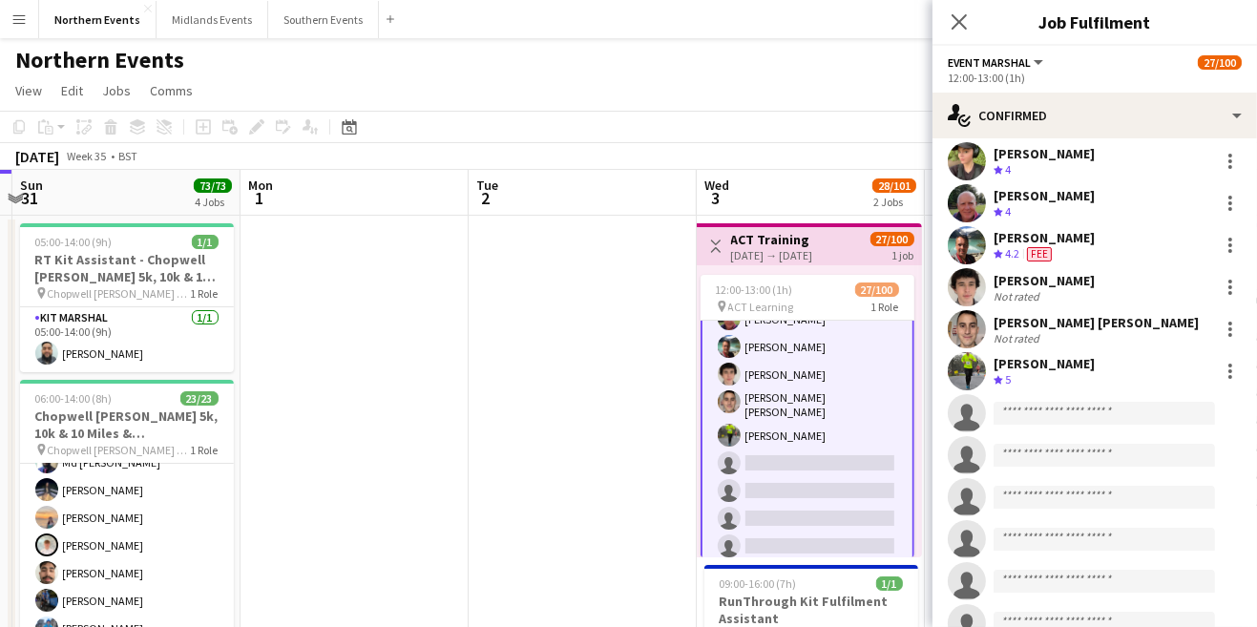
scroll to position [941, 0]
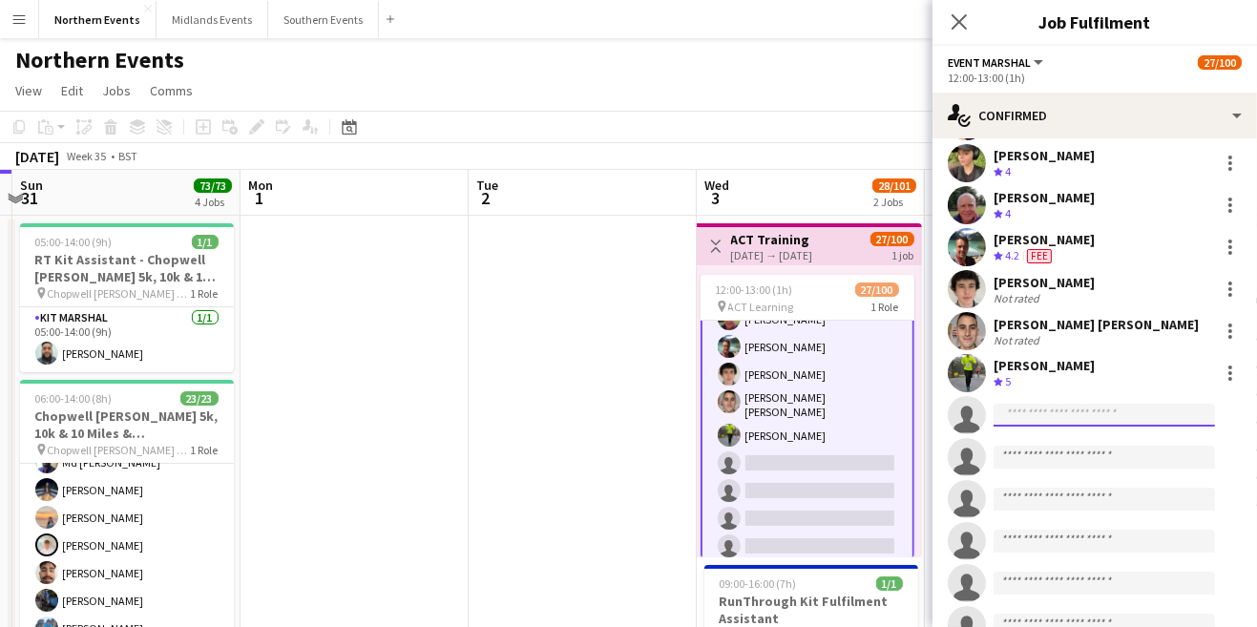
click at [1058, 409] on input at bounding box center [1104, 415] width 221 height 23
type input "*"
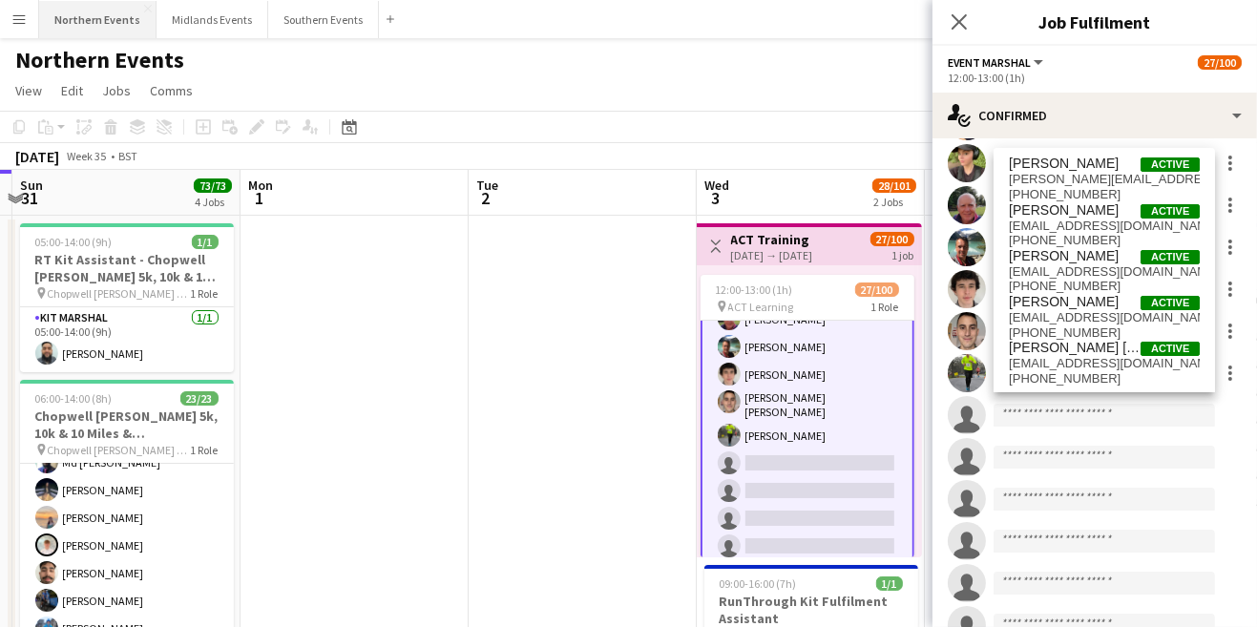
click at [111, 18] on button "Northern Events Close" at bounding box center [97, 19] width 117 height 37
click at [100, 22] on button "Northern Events Close" at bounding box center [97, 19] width 117 height 37
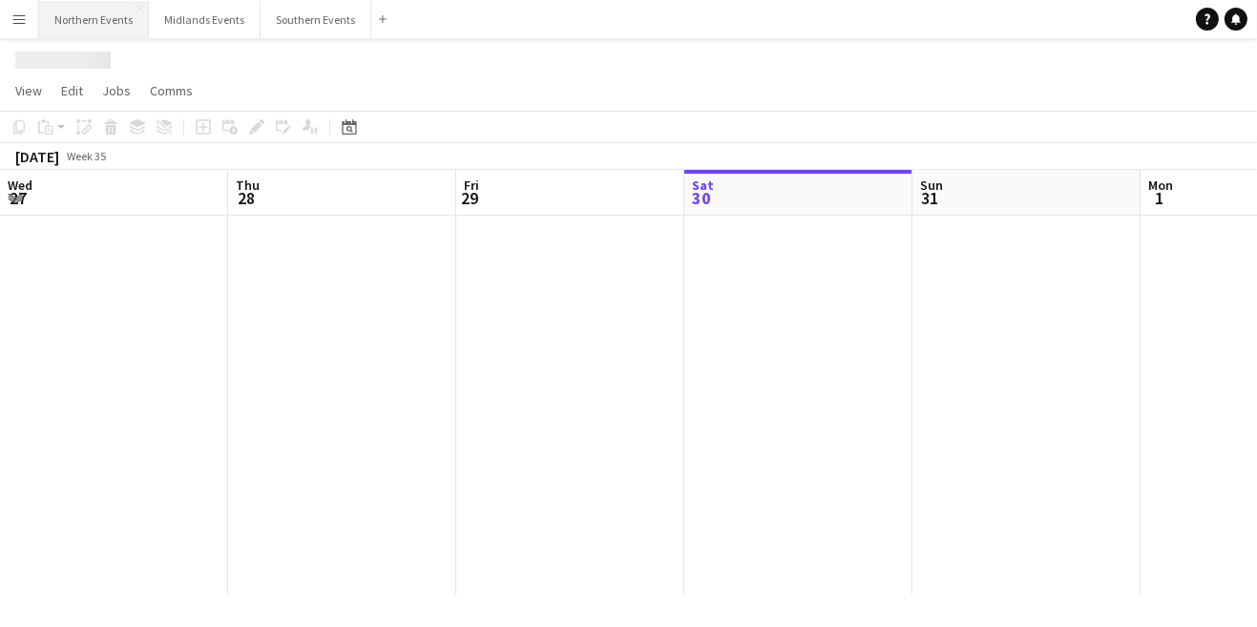
scroll to position [0, 455]
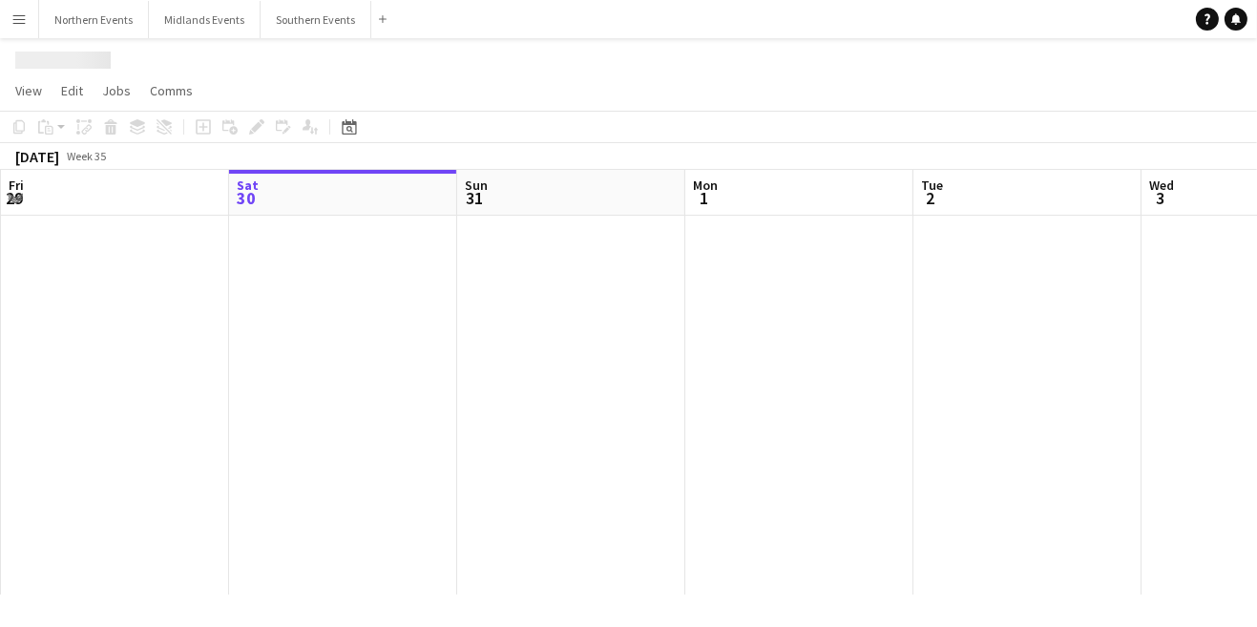
click at [318, 41] on div at bounding box center [628, 56] width 1257 height 36
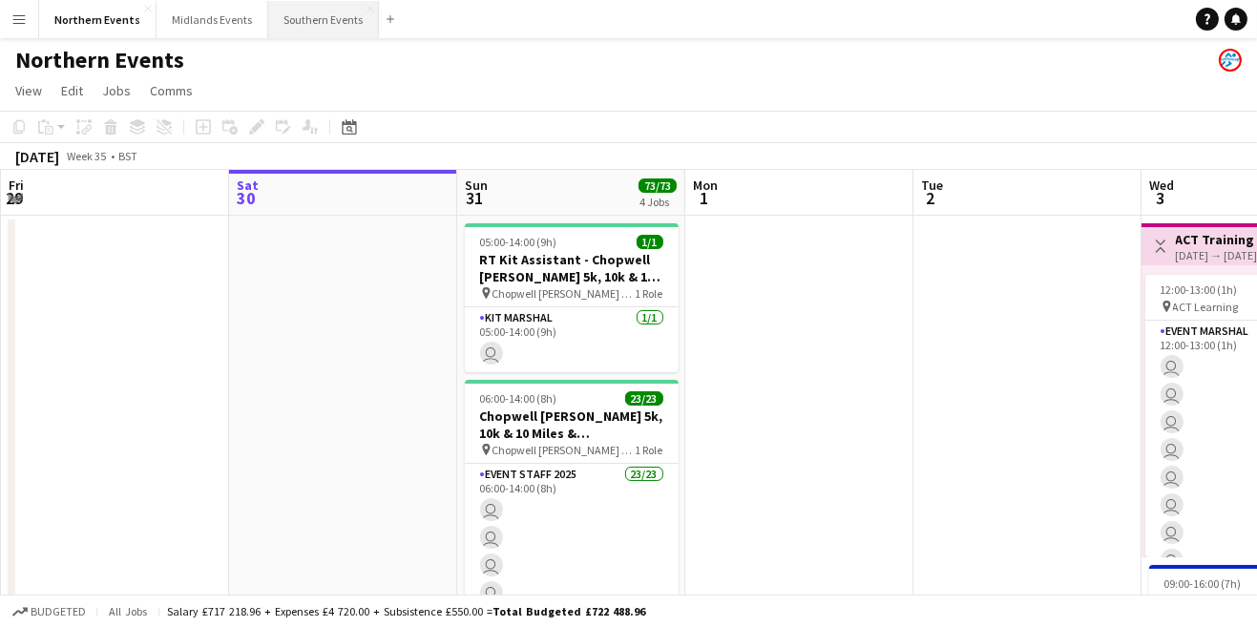
click at [332, 23] on button "Southern Events Close" at bounding box center [323, 19] width 111 height 37
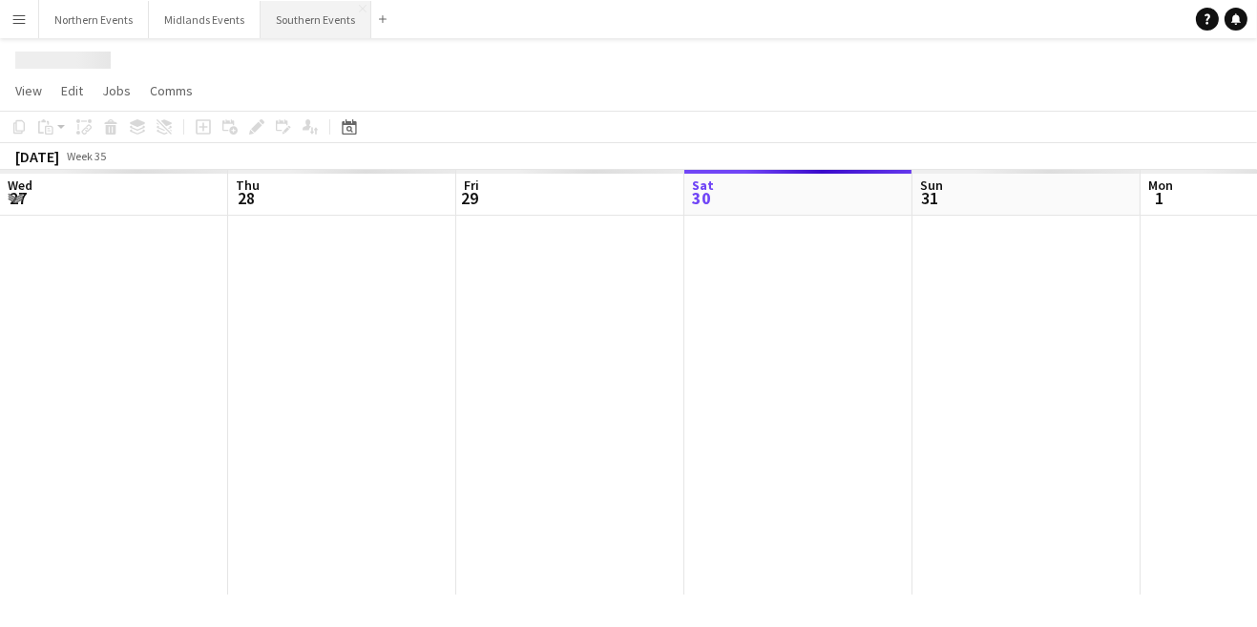
scroll to position [0, 455]
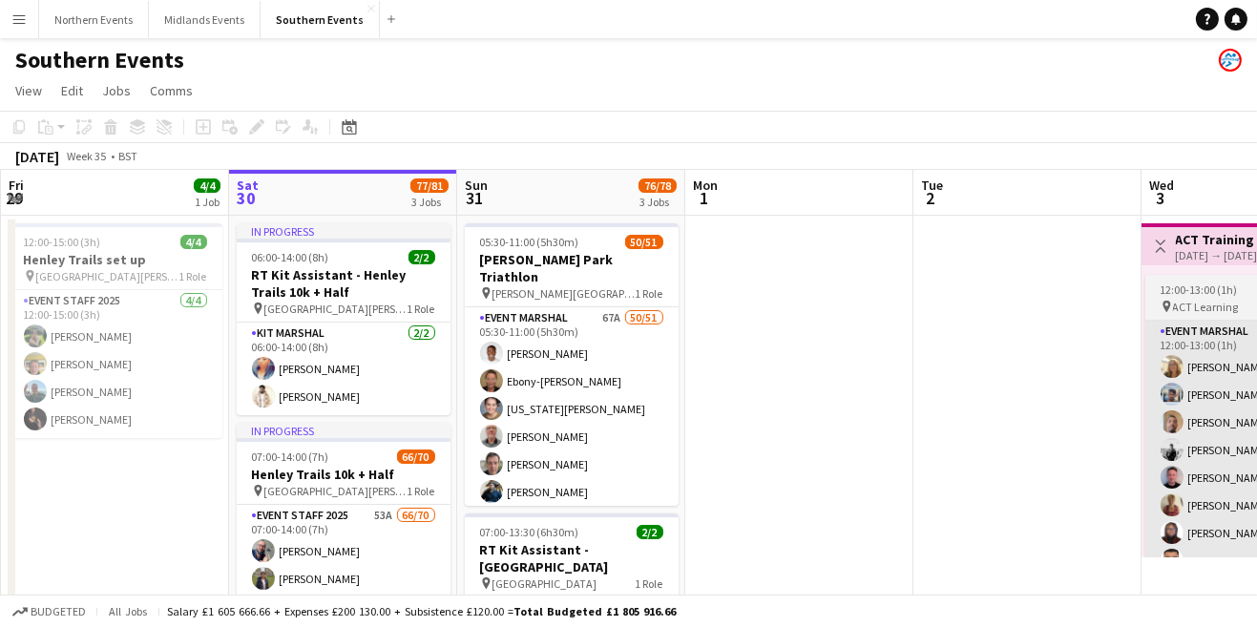
click at [1177, 401] on app-user-avatar at bounding box center [1172, 394] width 23 height 23
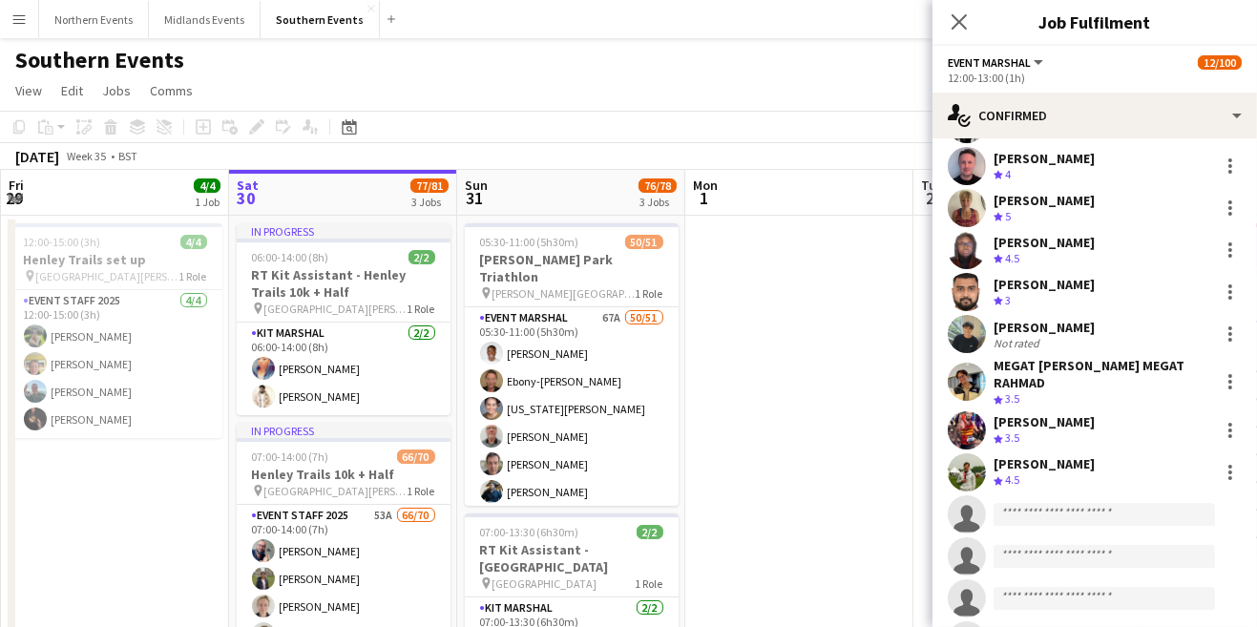
scroll to position [215, 0]
click at [1070, 516] on input at bounding box center [1104, 513] width 221 height 23
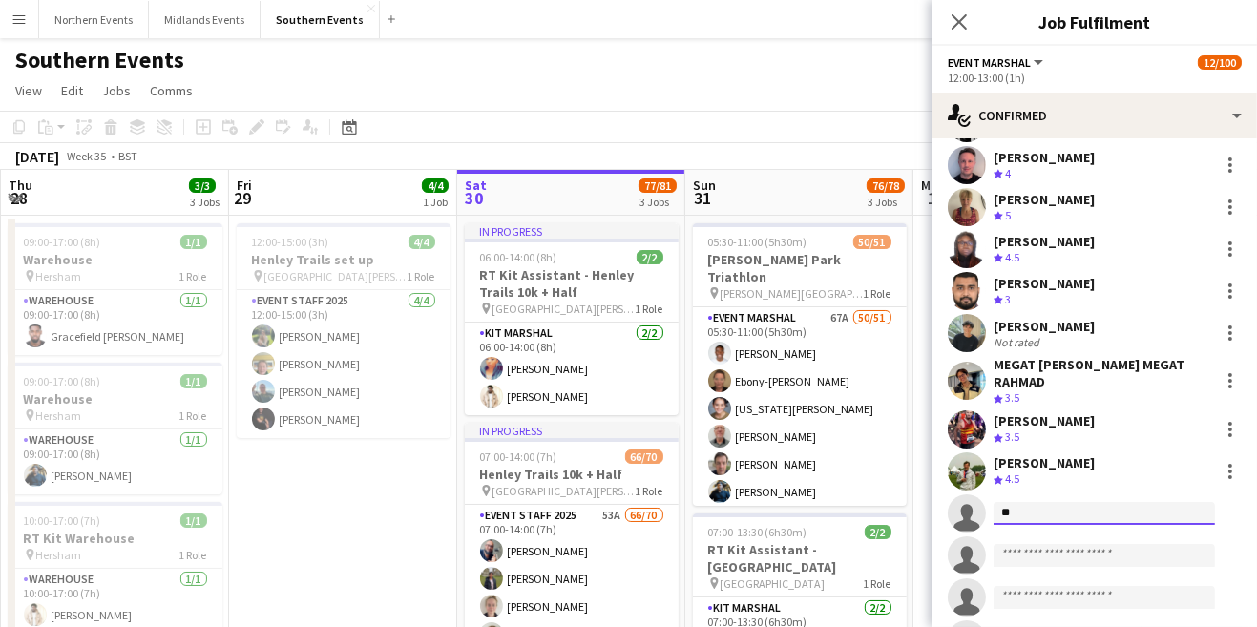
type input "*"
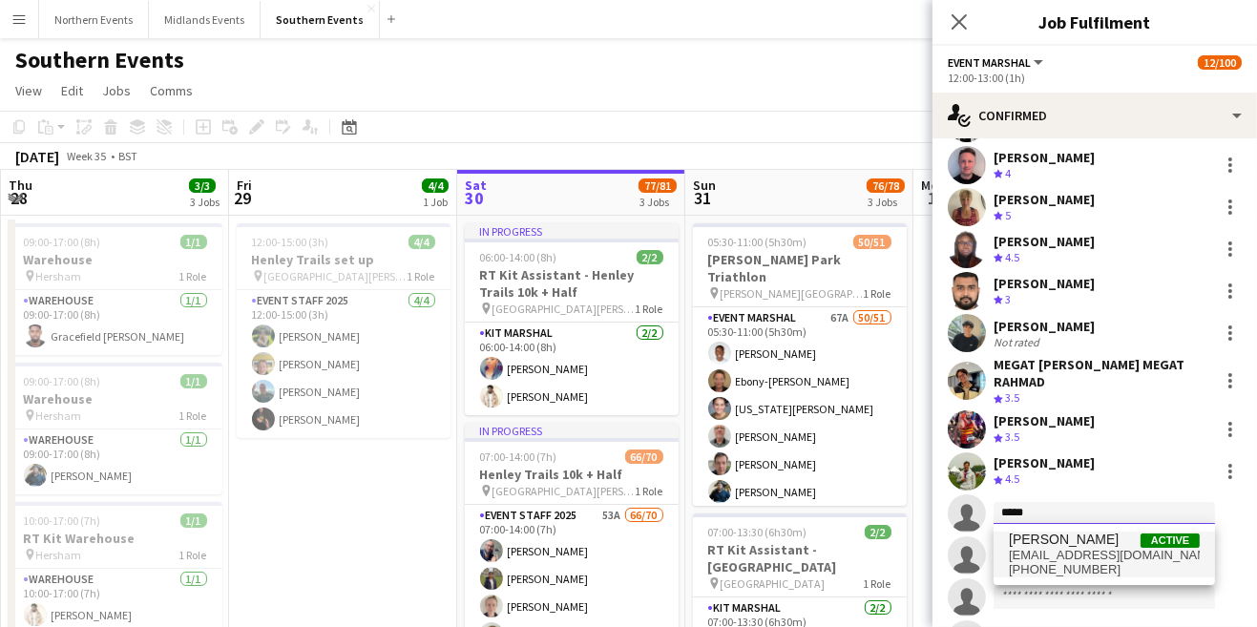
type input "*****"
click at [1096, 556] on span "[EMAIL_ADDRESS][DOMAIN_NAME]" at bounding box center [1104, 555] width 191 height 15
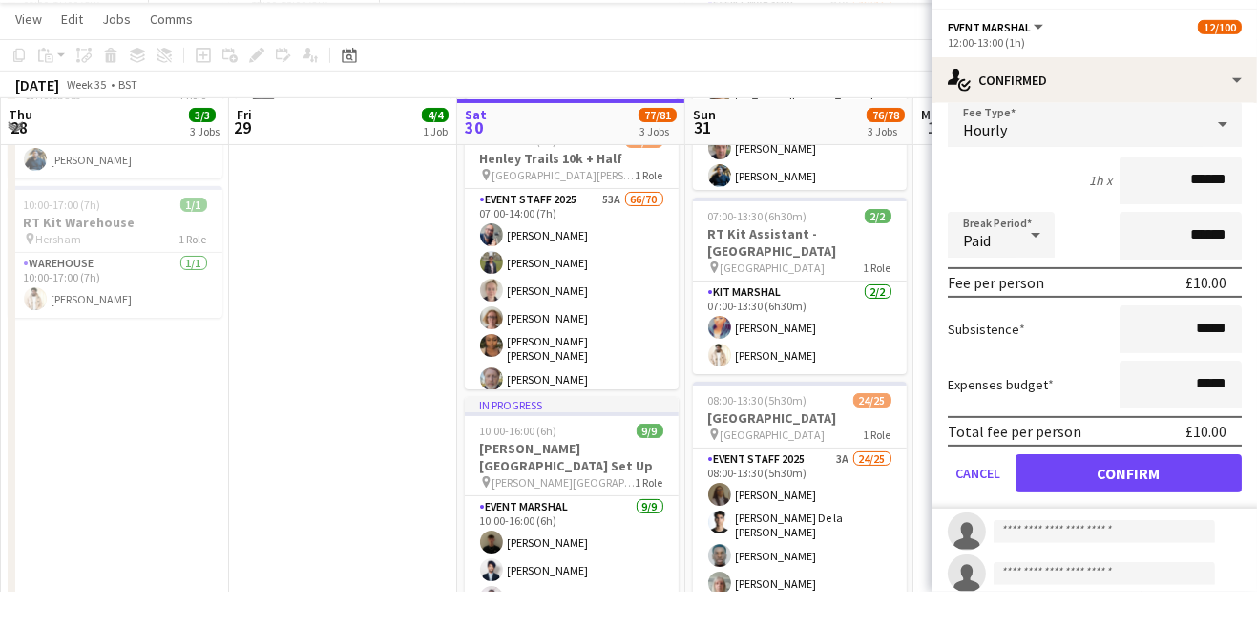
scroll to position [643, 0]
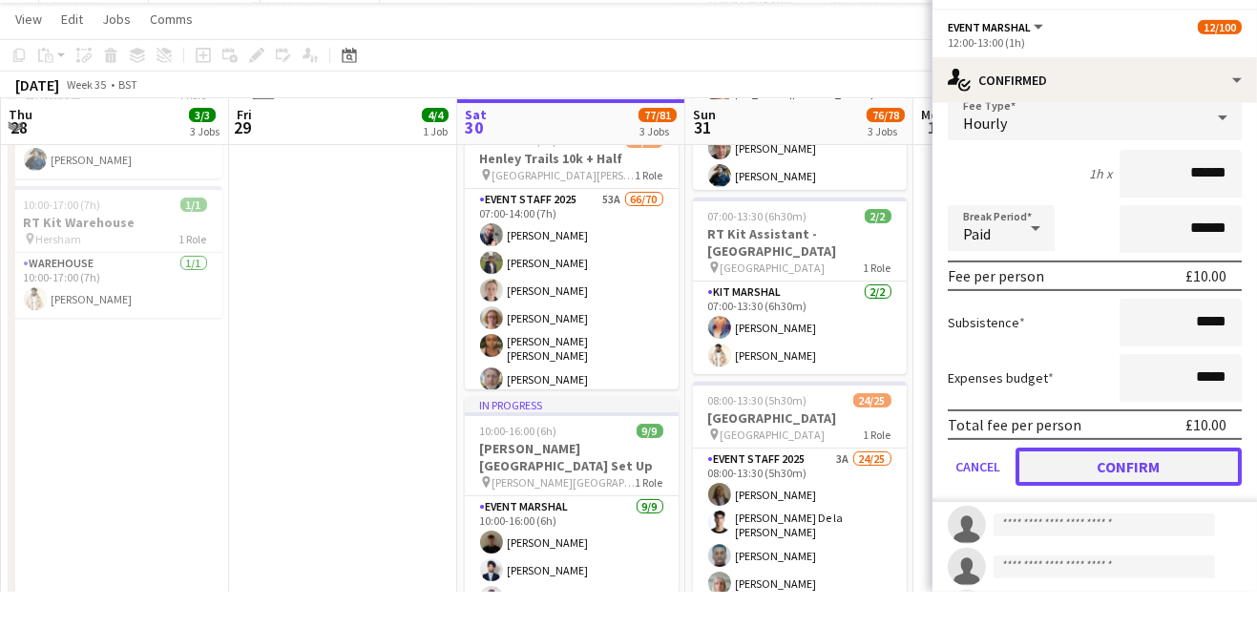
click at [1123, 505] on button "Confirm" at bounding box center [1129, 502] width 226 height 38
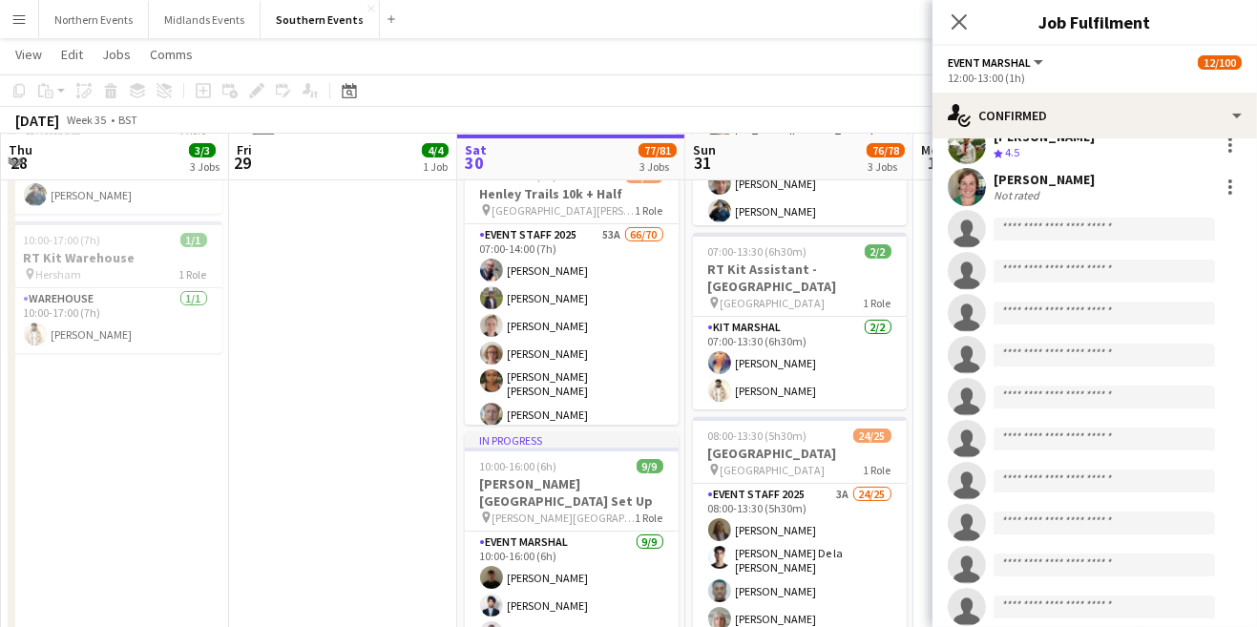
scroll to position [536, 0]
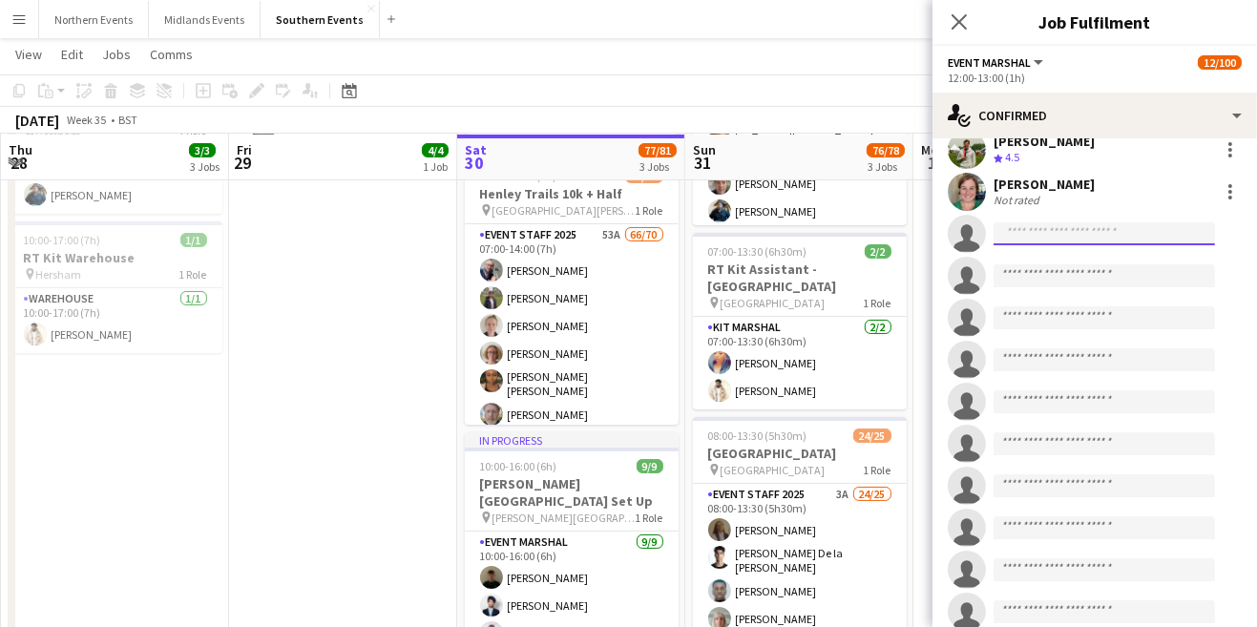
click at [1044, 237] on input at bounding box center [1104, 233] width 221 height 23
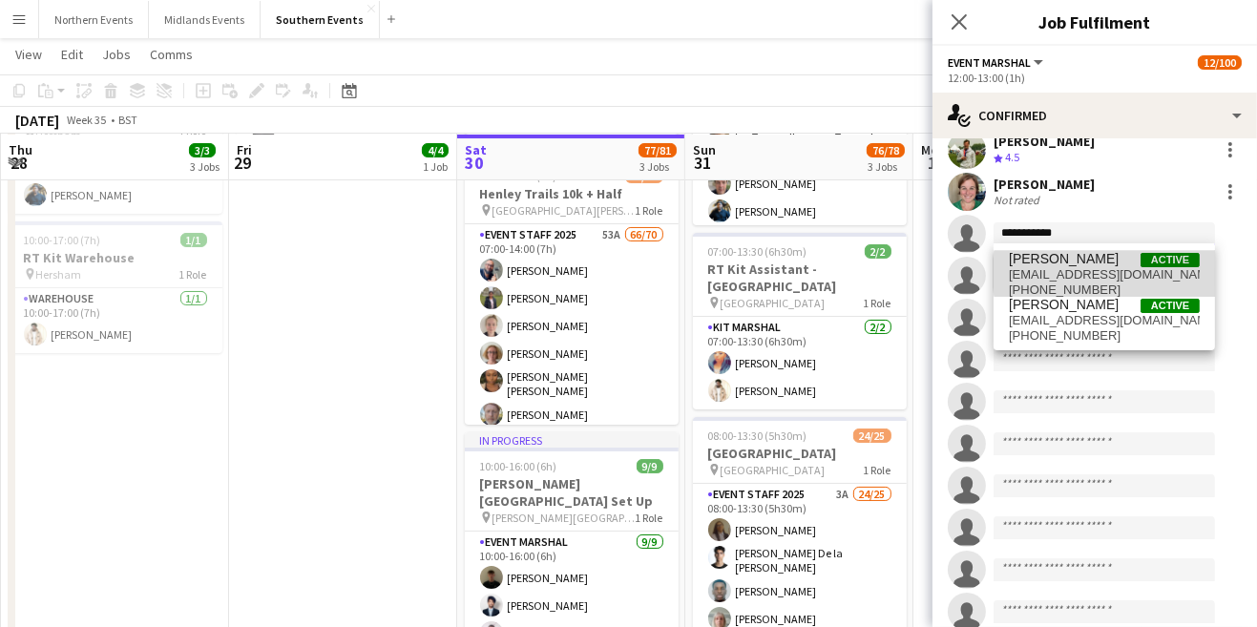
type input "**********"
click at [1104, 273] on span "[EMAIL_ADDRESS][DOMAIN_NAME]" at bounding box center [1104, 274] width 191 height 15
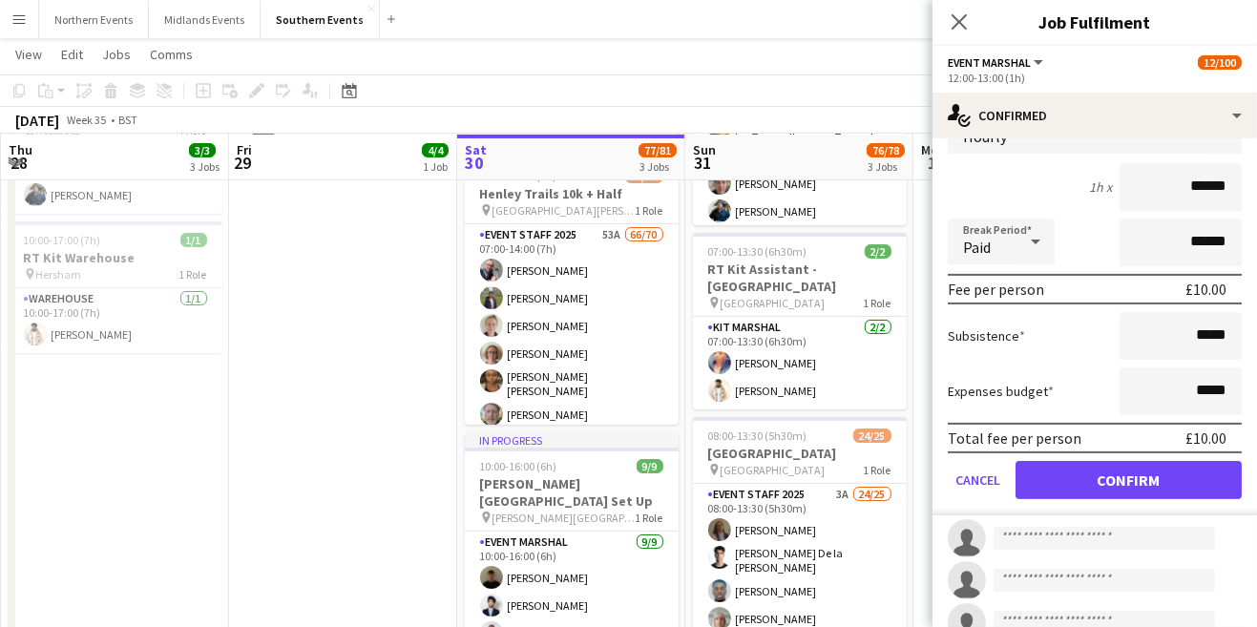
scroll to position [709, 0]
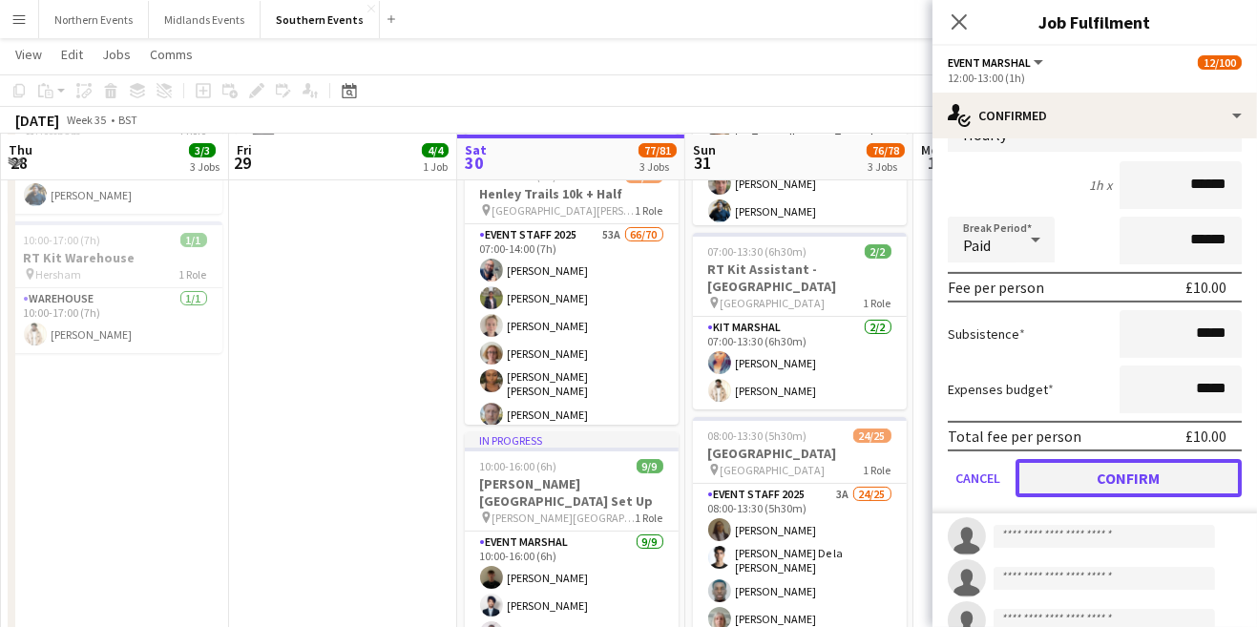
click at [1134, 469] on button "Confirm" at bounding box center [1129, 478] width 226 height 38
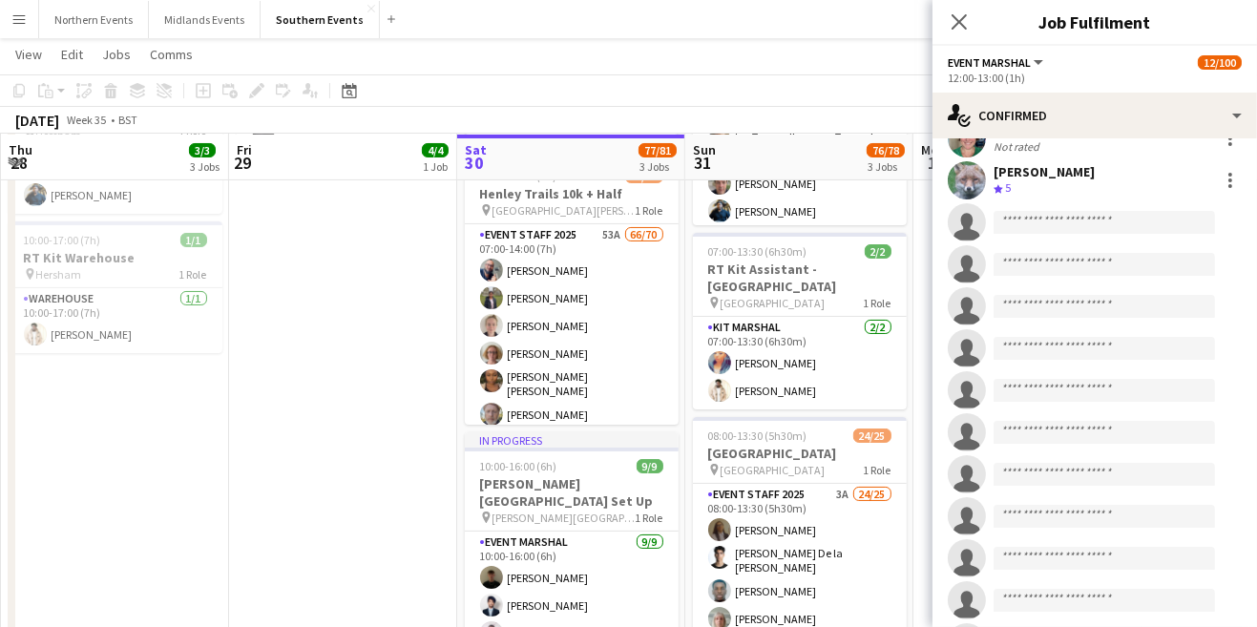
scroll to position [588, 0]
click at [1046, 226] on input at bounding box center [1104, 224] width 221 height 23
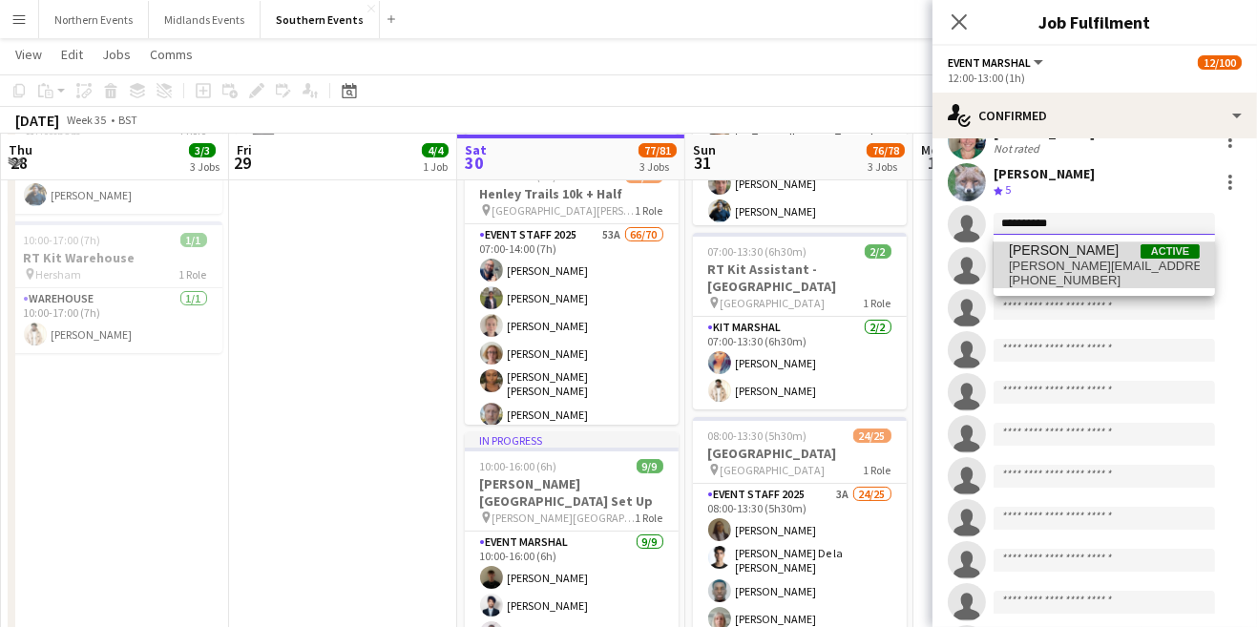
type input "**********"
click at [1103, 264] on span "[PERSON_NAME][EMAIL_ADDRESS][DOMAIN_NAME]" at bounding box center [1104, 266] width 191 height 15
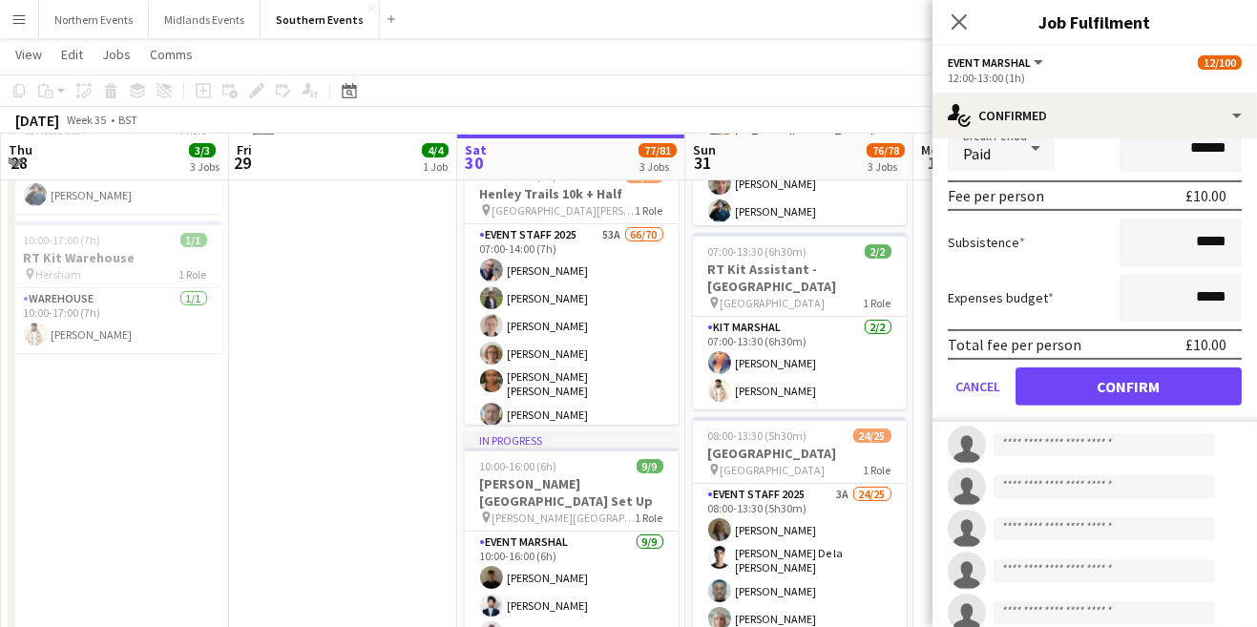
scroll to position [849, 0]
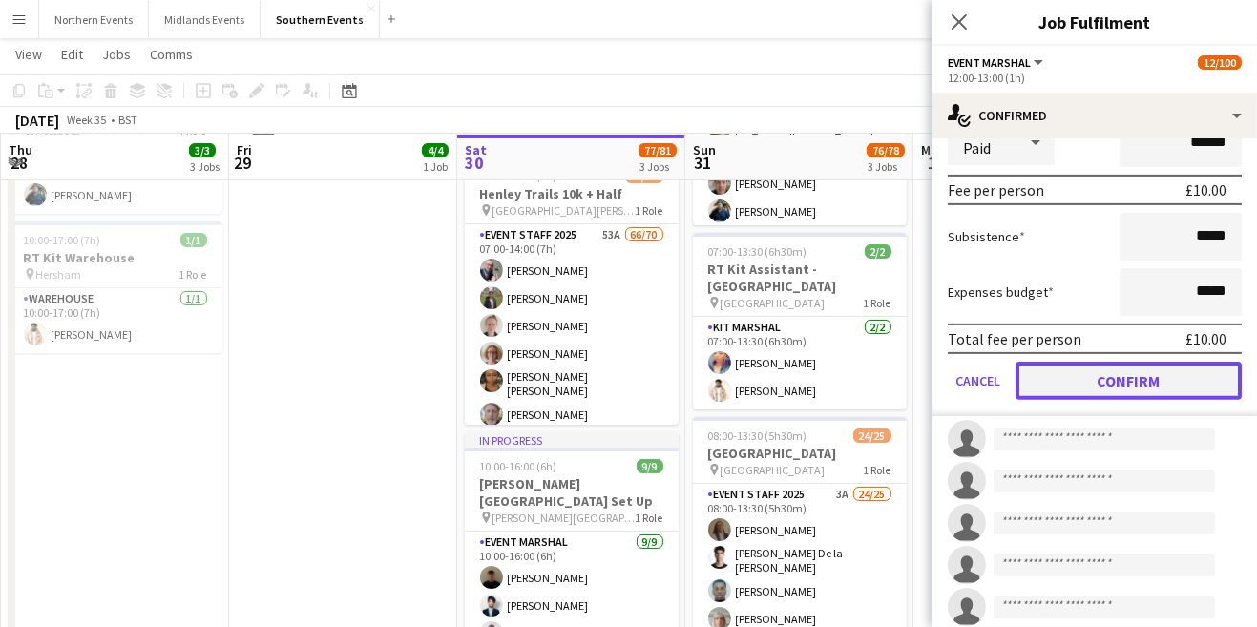
click at [1155, 383] on button "Confirm" at bounding box center [1129, 381] width 226 height 38
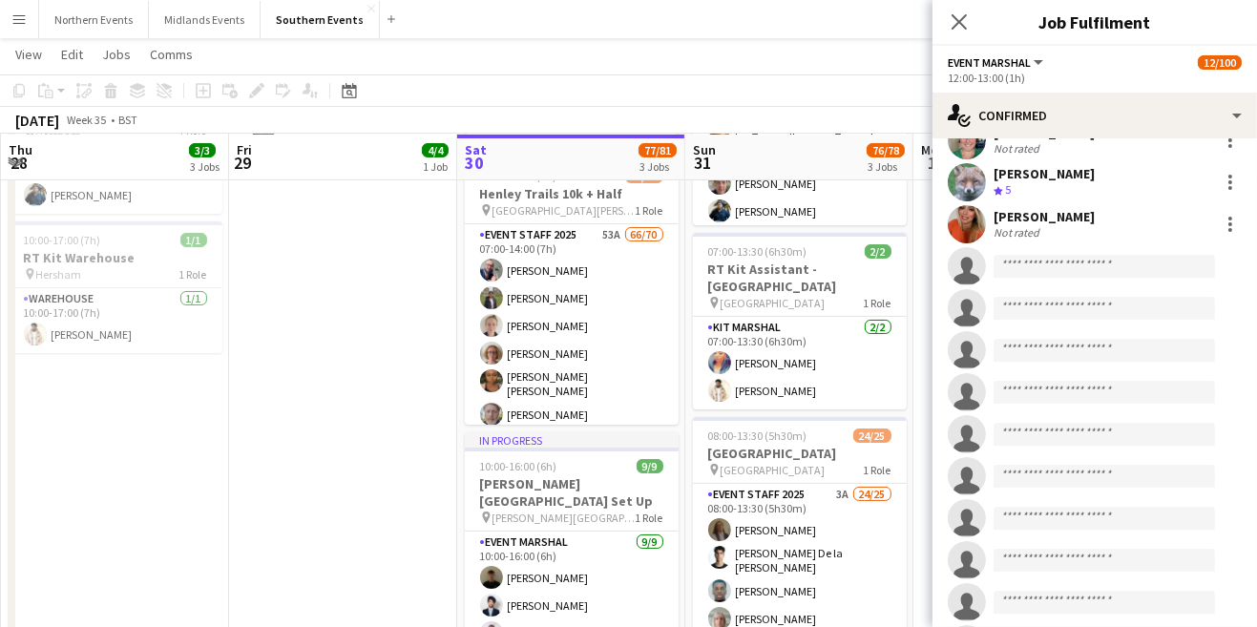
scroll to position [587, 0]
click at [1046, 260] on input at bounding box center [1104, 267] width 221 height 23
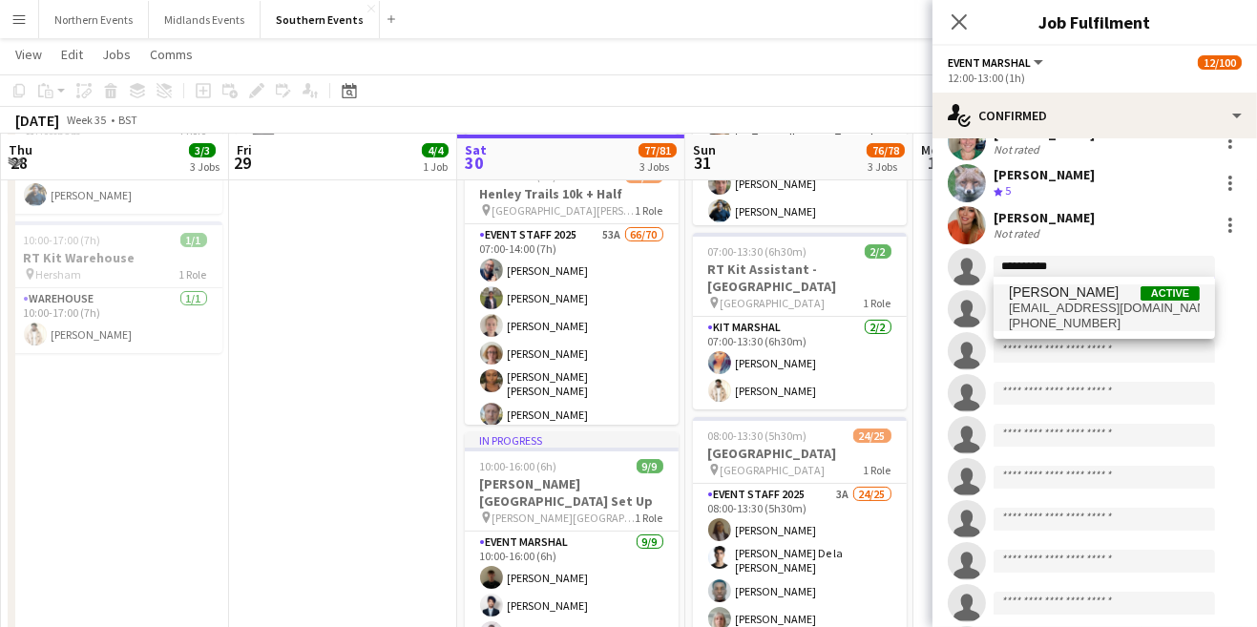
type input "**********"
click at [1090, 316] on span "[PHONE_NUMBER]" at bounding box center [1104, 323] width 191 height 15
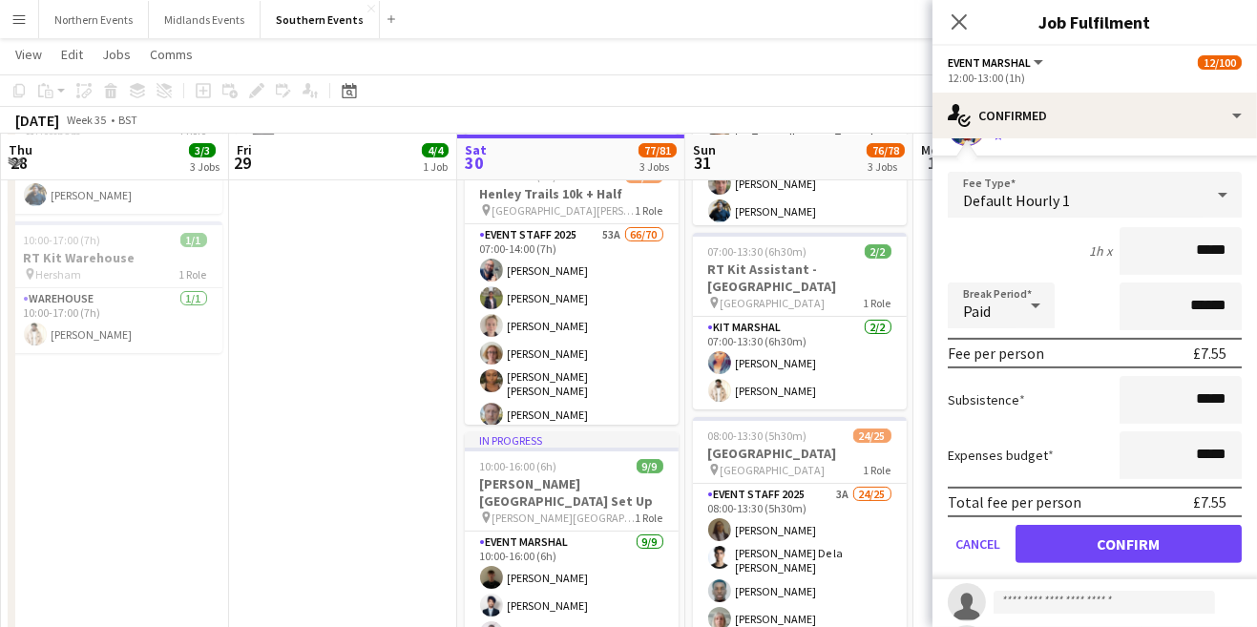
scroll to position [733, 0]
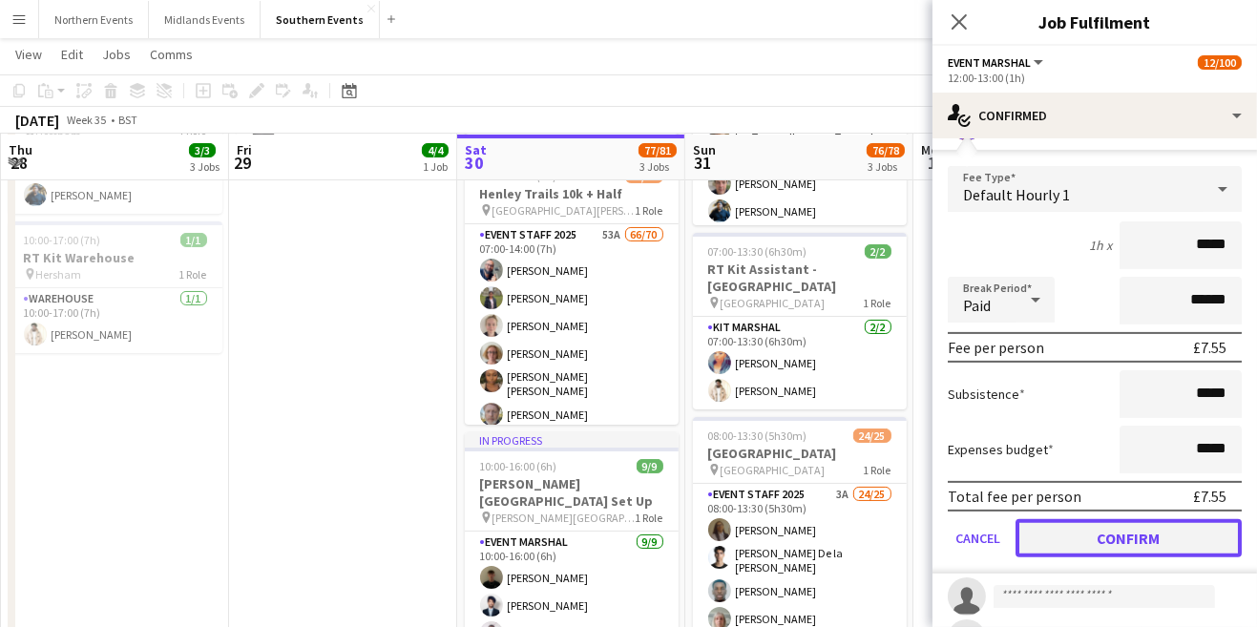
click at [1105, 540] on button "Confirm" at bounding box center [1129, 538] width 226 height 38
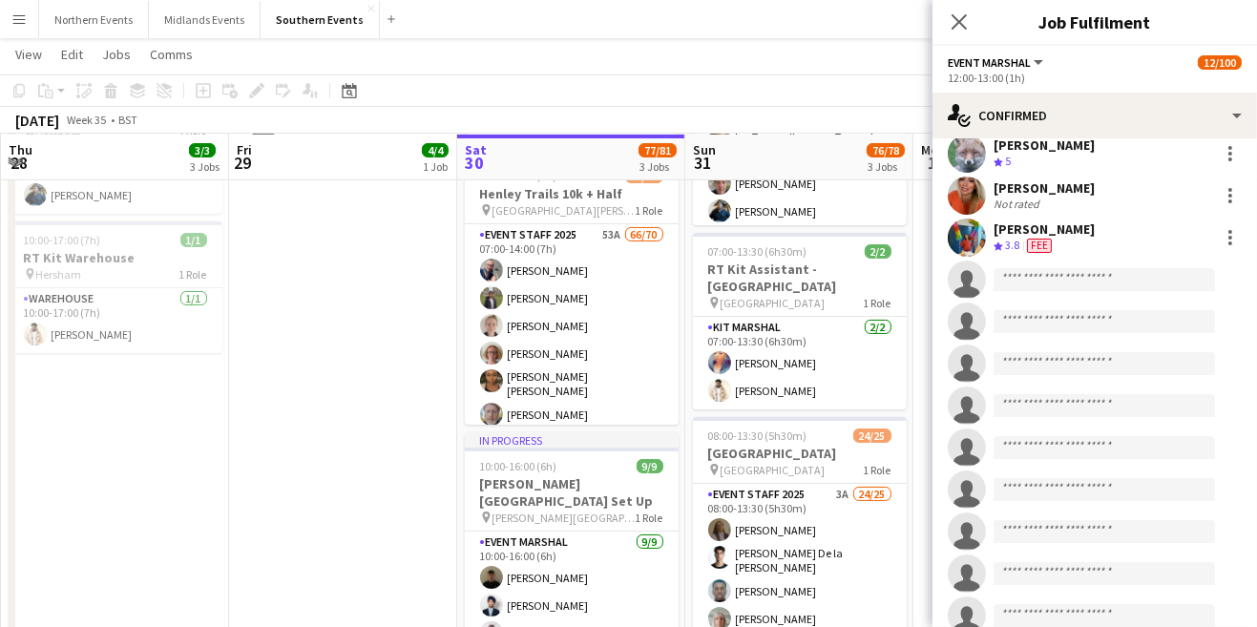
scroll to position [616, 0]
click at [1035, 284] on input at bounding box center [1104, 280] width 221 height 23
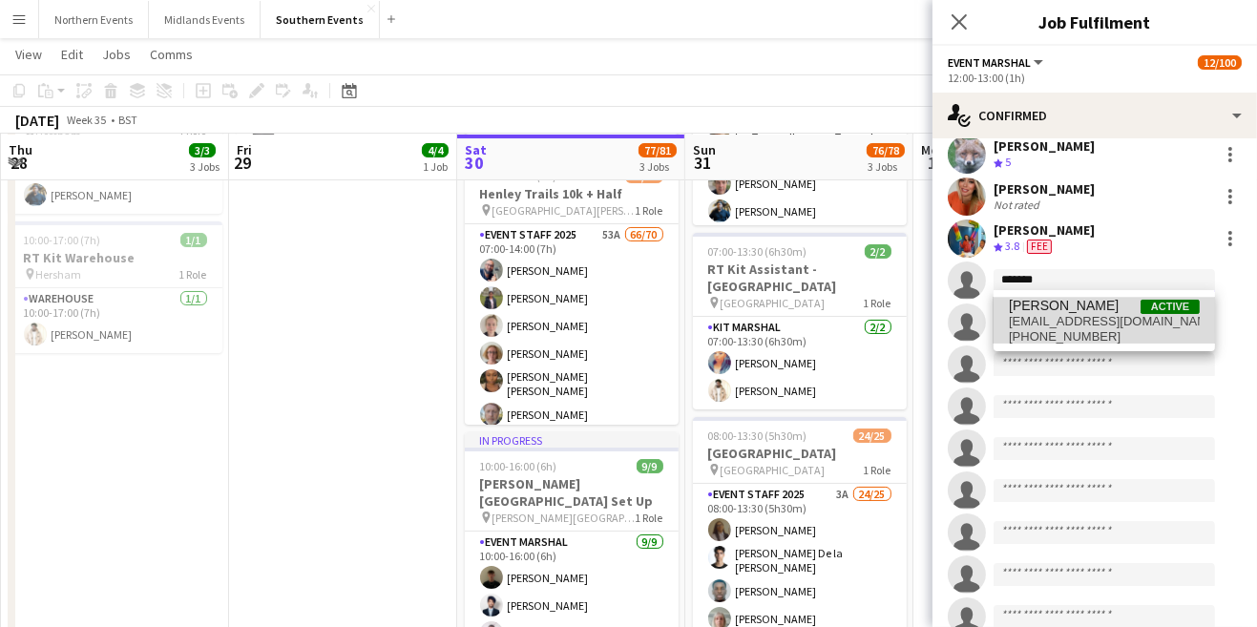
type input "*******"
click at [1095, 318] on span "[EMAIL_ADDRESS][DOMAIN_NAME]" at bounding box center [1104, 321] width 191 height 15
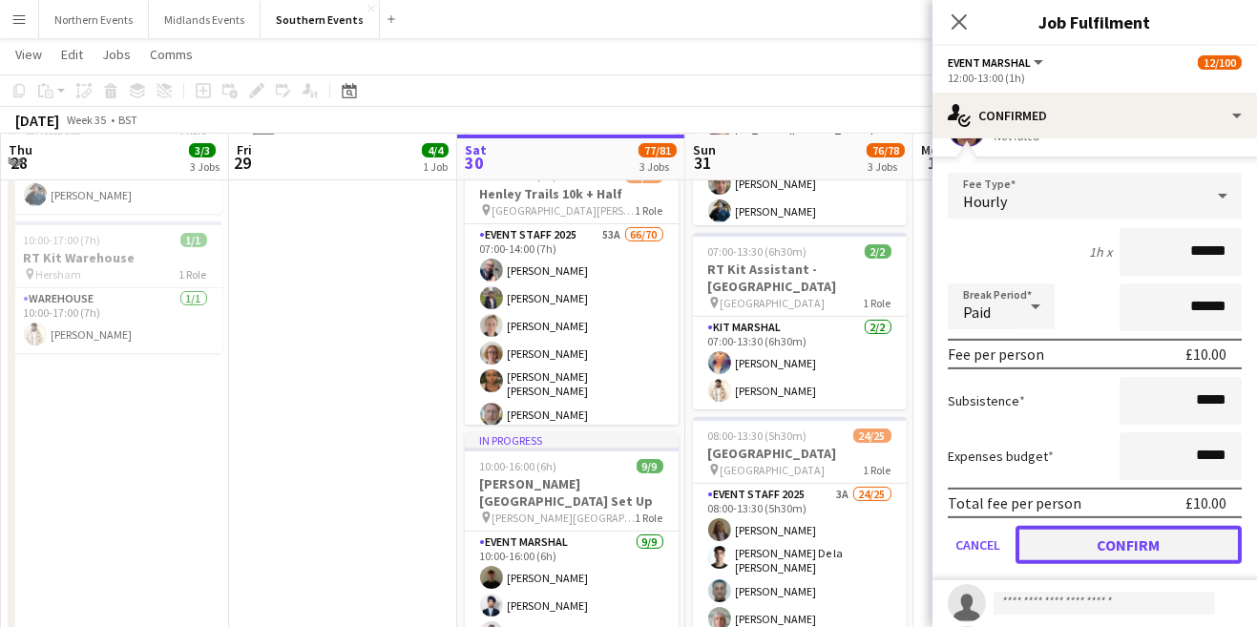
click at [1139, 549] on button "Confirm" at bounding box center [1129, 545] width 226 height 38
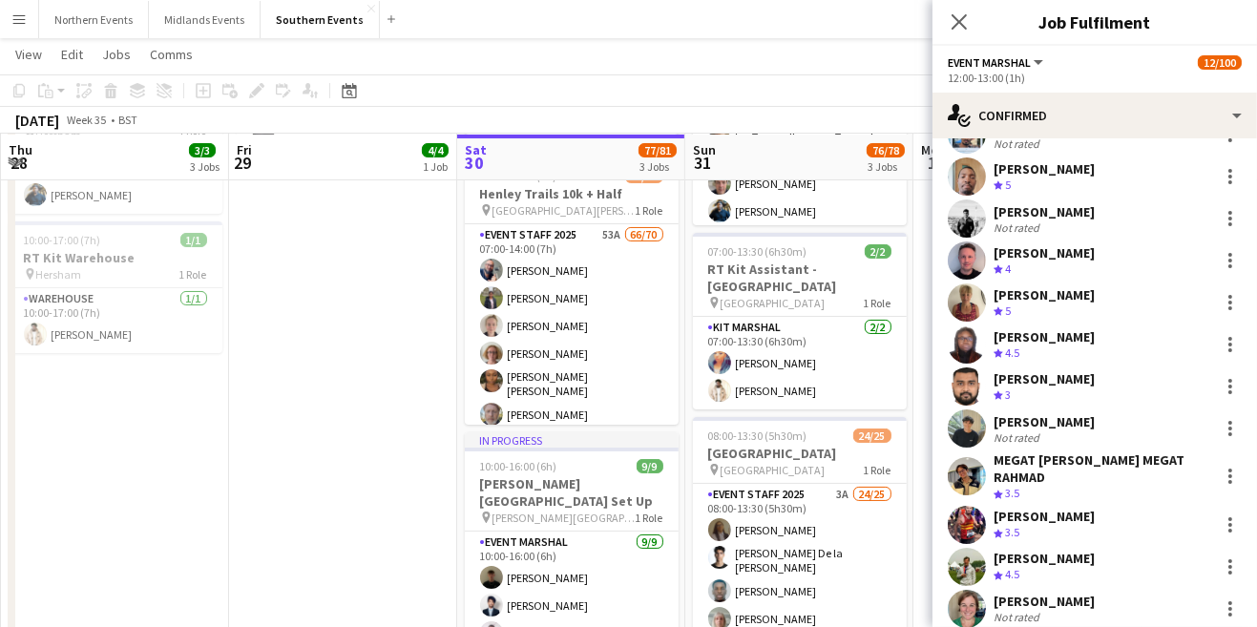
scroll to position [0, 0]
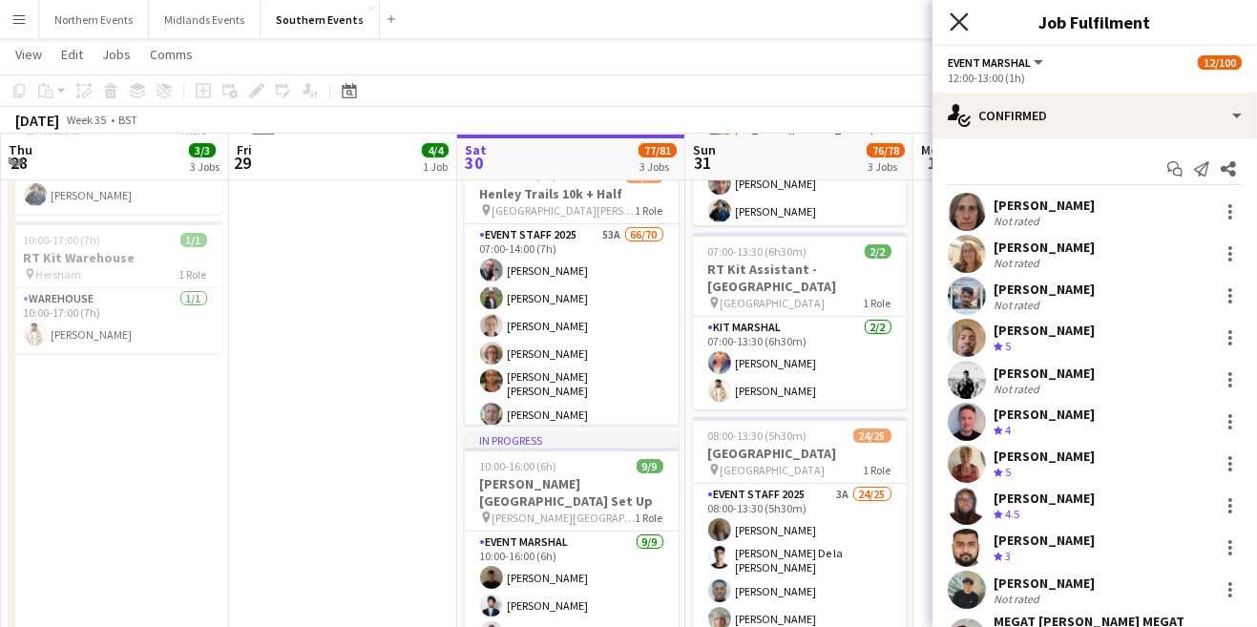
click at [959, 28] on icon "Close pop-in" at bounding box center [959, 21] width 18 height 18
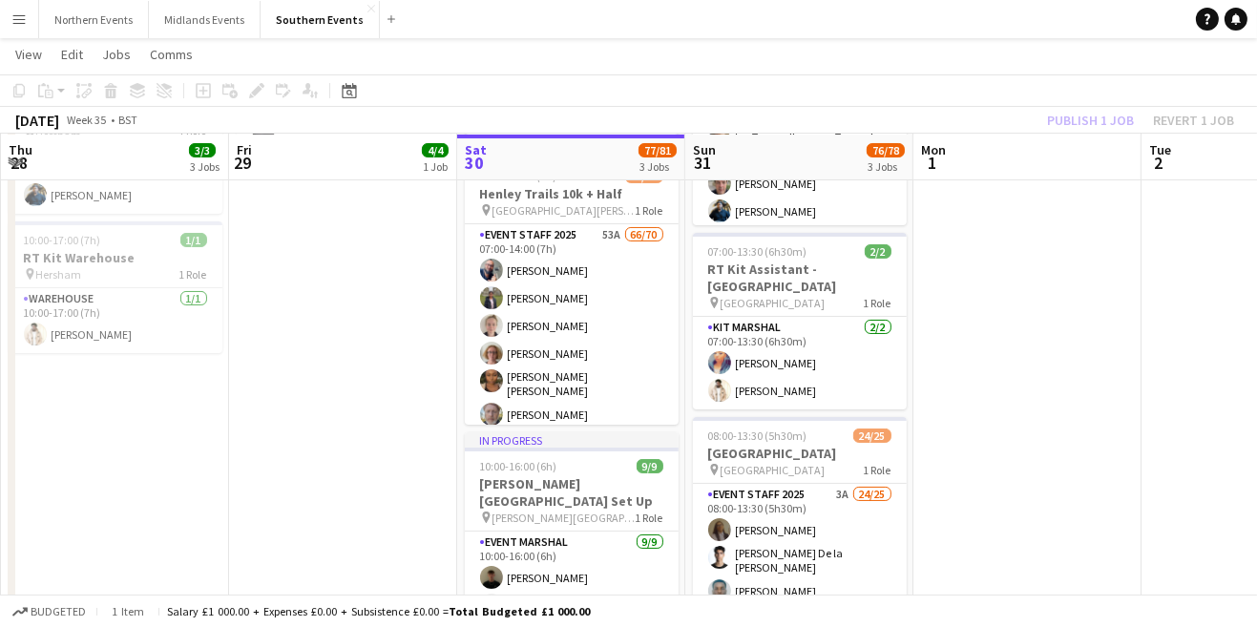
click at [1111, 115] on div "Publish 1 job Revert 1 job" at bounding box center [1140, 120] width 233 height 25
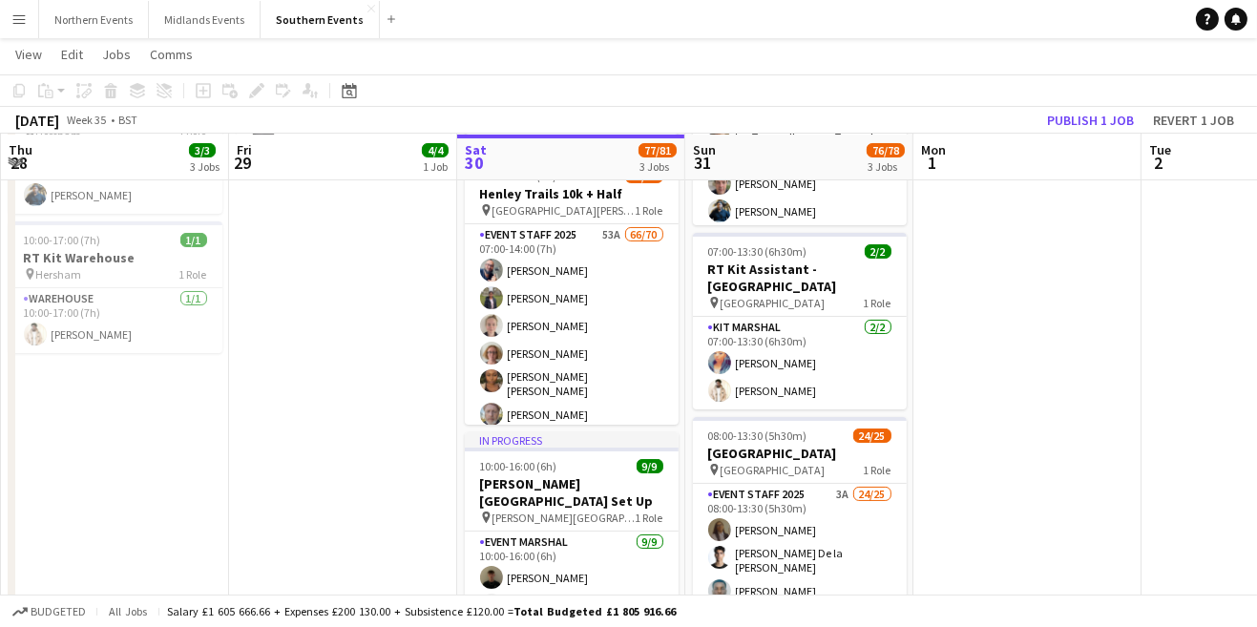
click at [1098, 132] on div "[DATE] Week 35 • BST Publish 1 job Revert 1 job" at bounding box center [628, 120] width 1257 height 27
click at [1070, 124] on button "Publish 1 job" at bounding box center [1091, 120] width 102 height 25
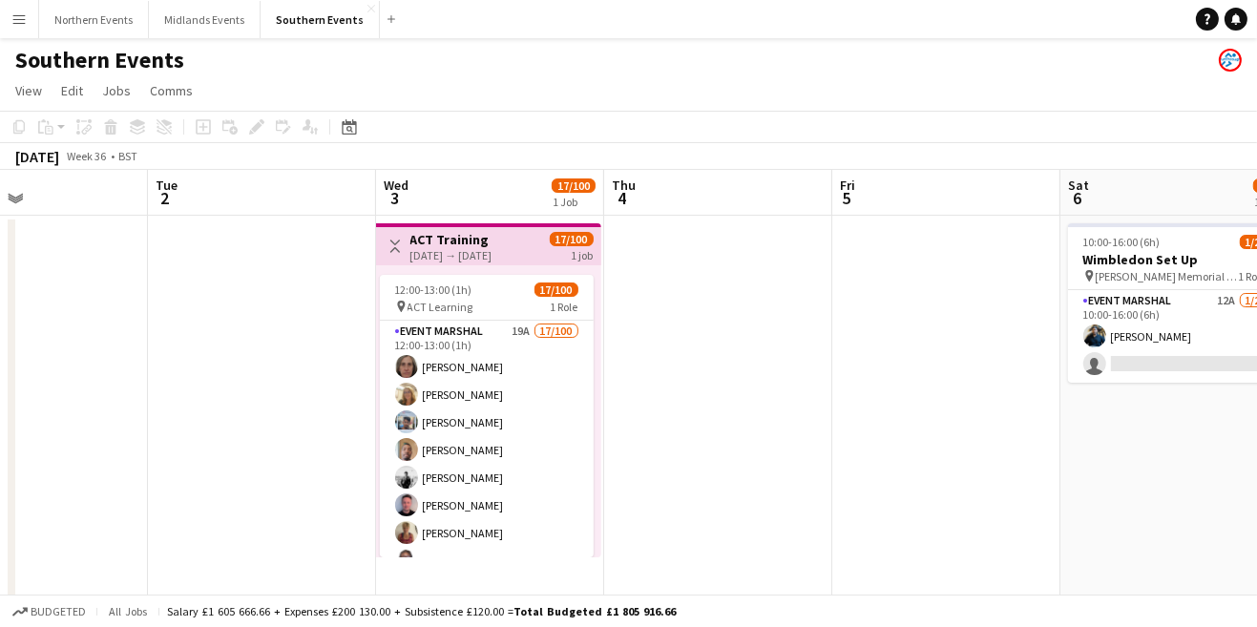
click at [227, 40] on div "Southern Events" at bounding box center [628, 56] width 1257 height 36
click at [222, 24] on button "Midlands Events Close" at bounding box center [205, 19] width 112 height 37
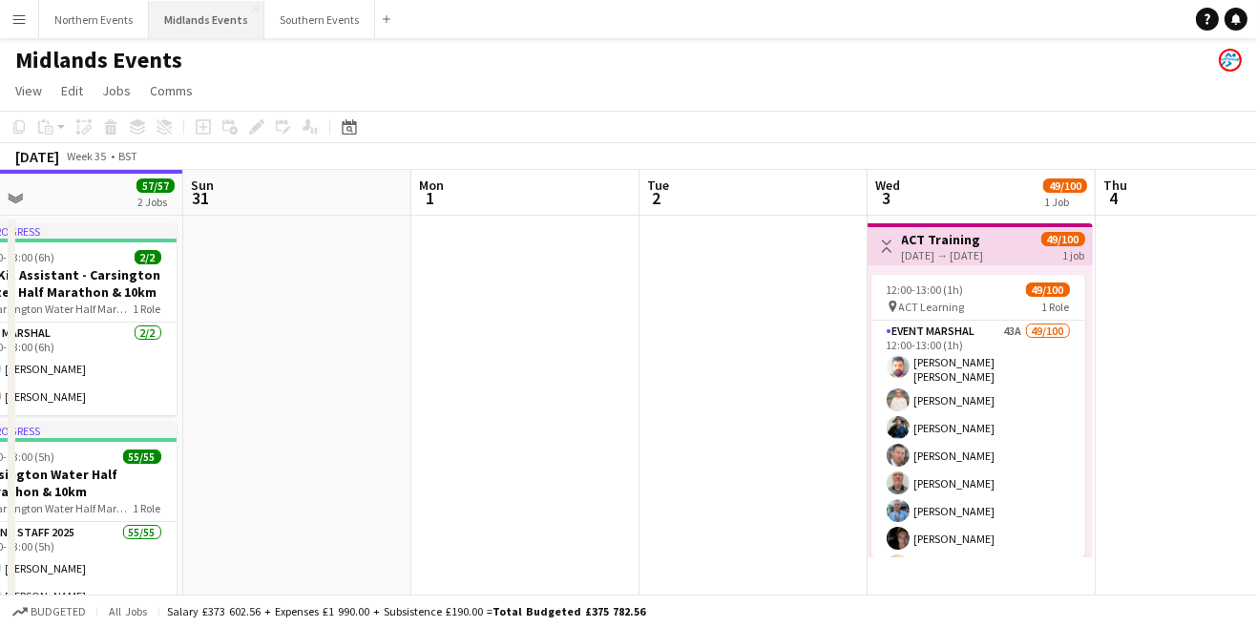
scroll to position [0, 741]
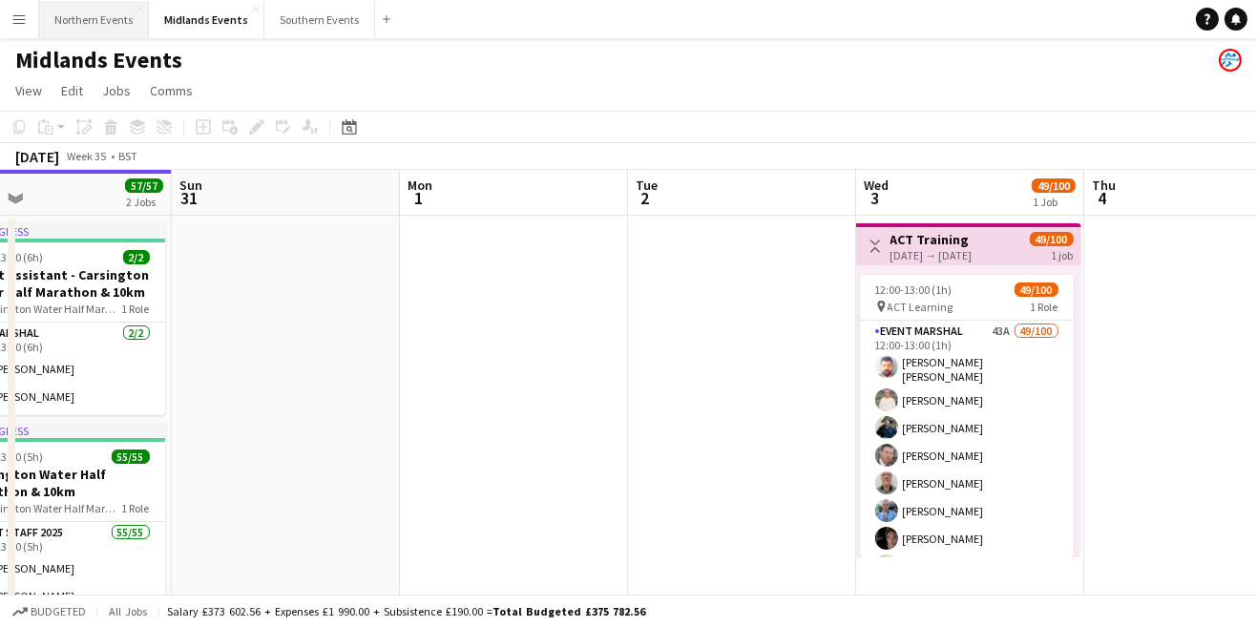
click at [120, 22] on button "Northern Events Close" at bounding box center [94, 19] width 110 height 37
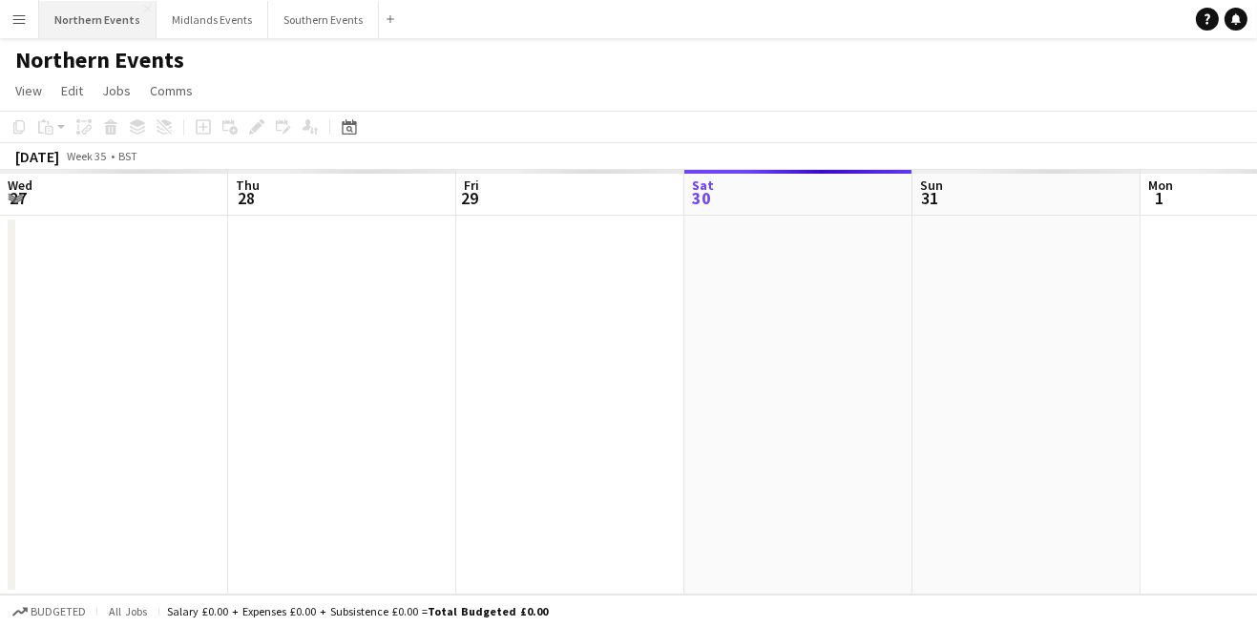
scroll to position [0, 455]
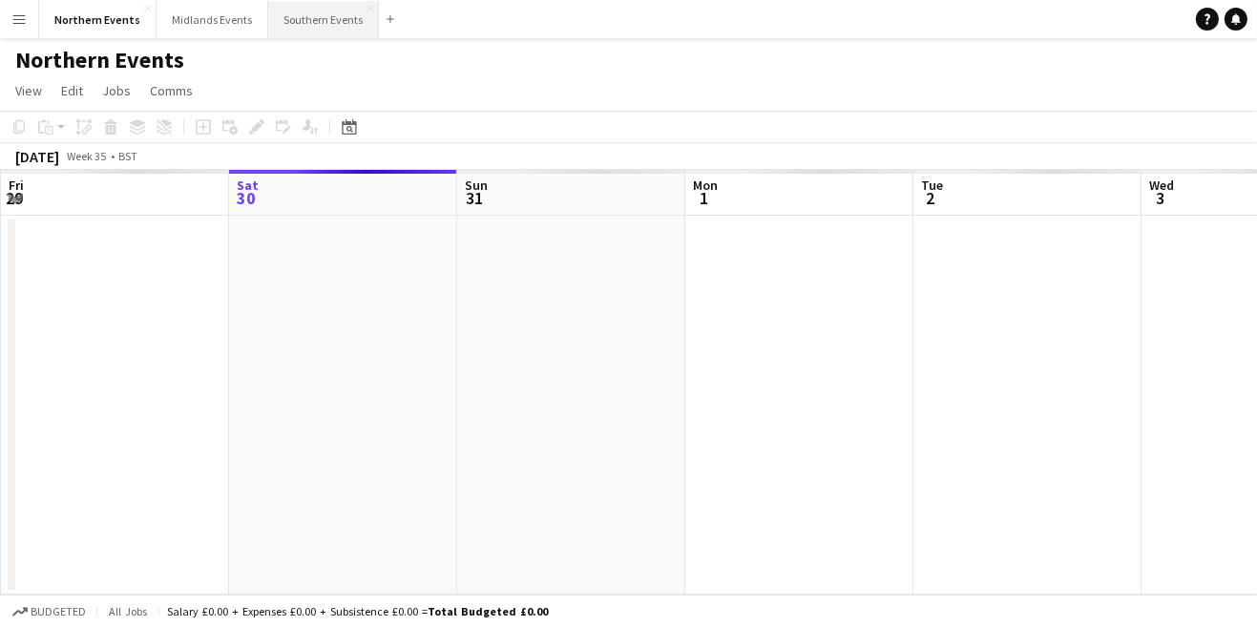
click at [318, 32] on button "Southern Events Close" at bounding box center [323, 19] width 111 height 37
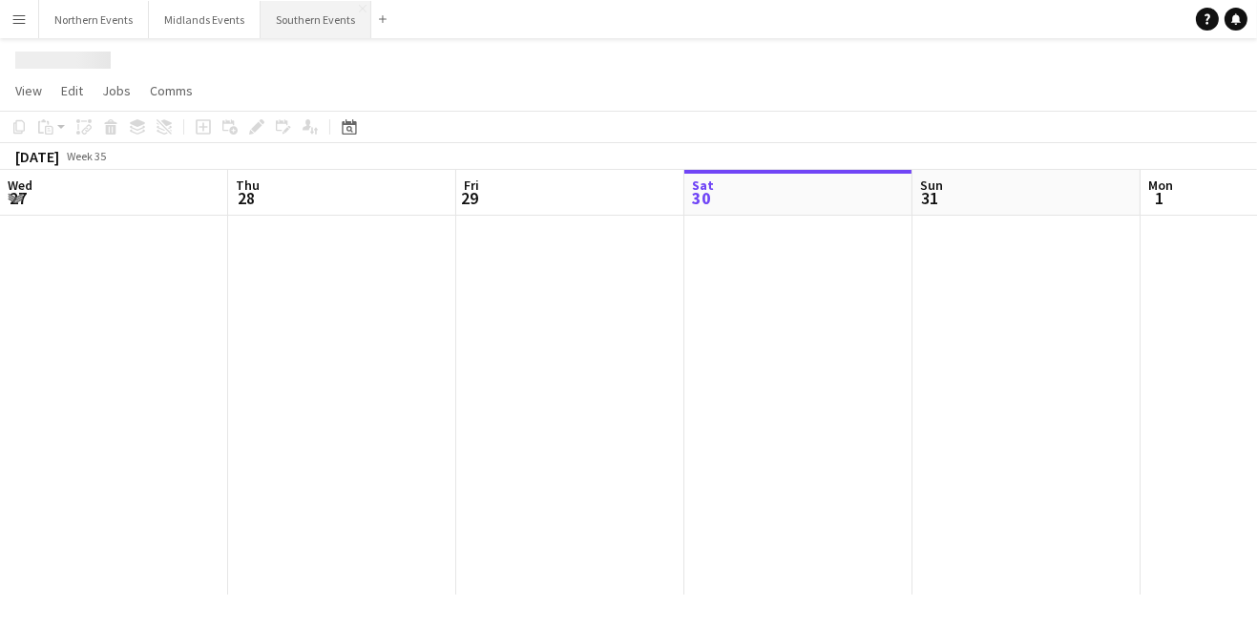
scroll to position [0, 455]
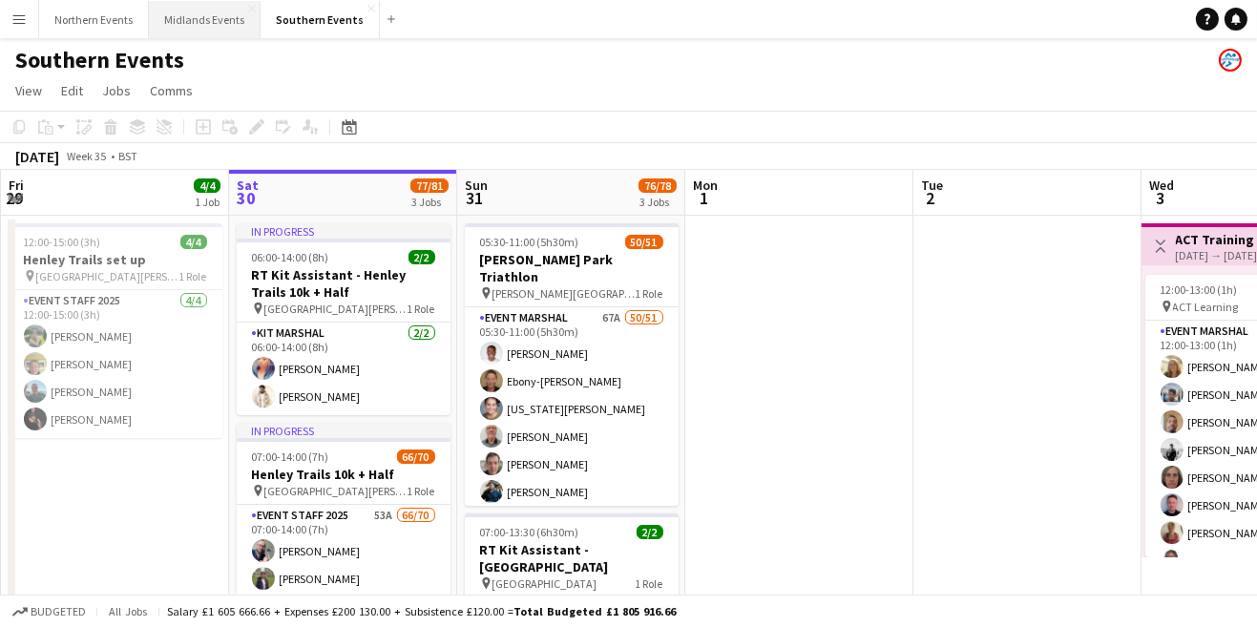
click at [221, 15] on button "Midlands Events Close" at bounding box center [205, 19] width 112 height 37
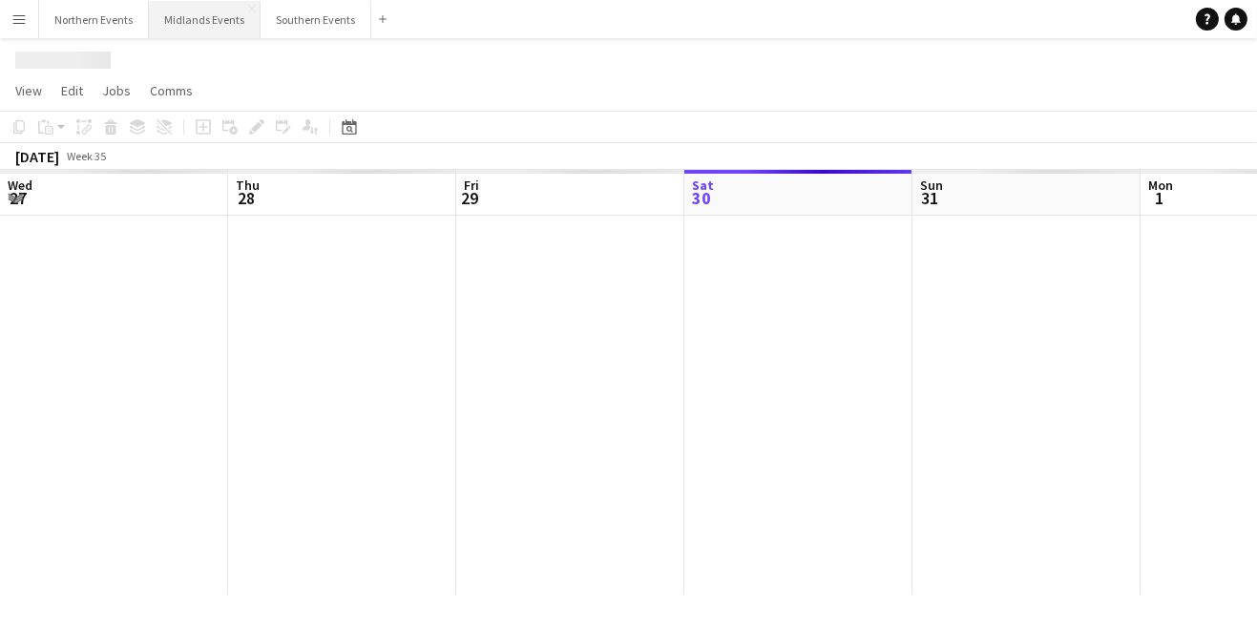
scroll to position [0, 455]
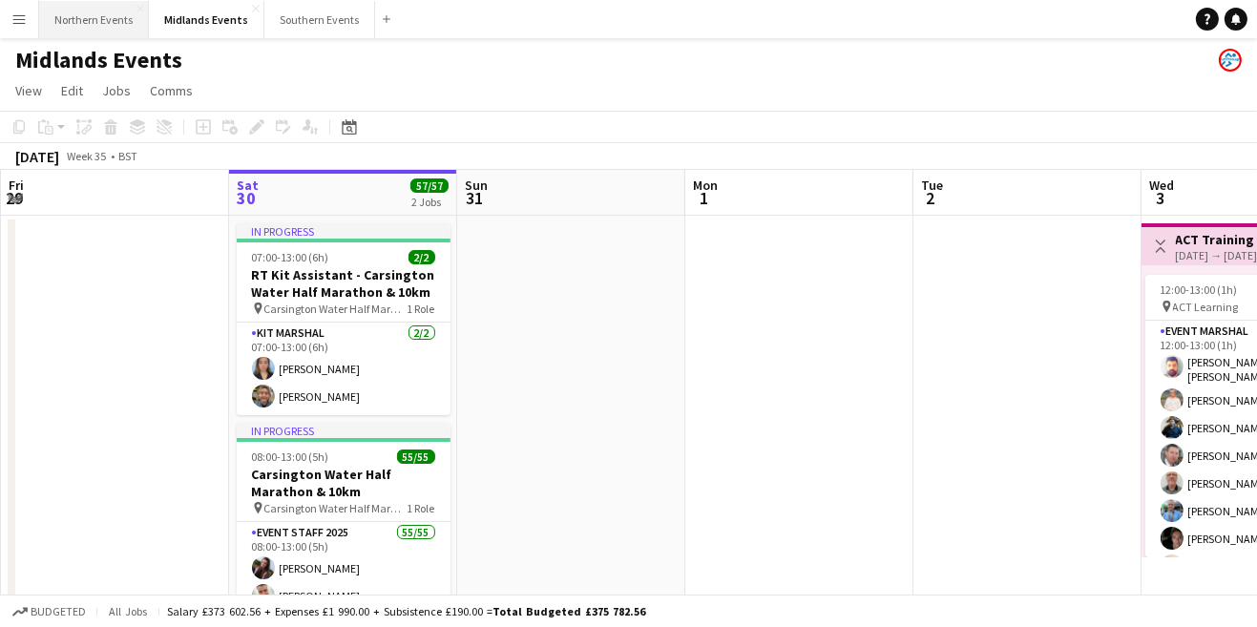
click at [124, 23] on button "Northern Events Close" at bounding box center [94, 19] width 110 height 37
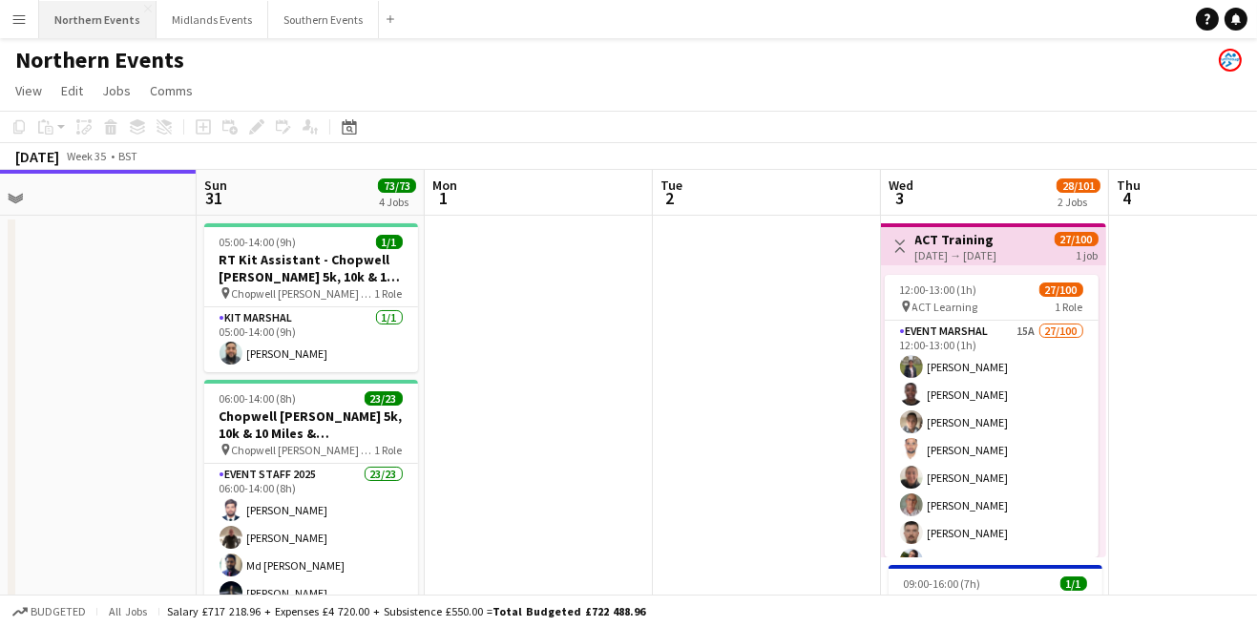
scroll to position [0, 724]
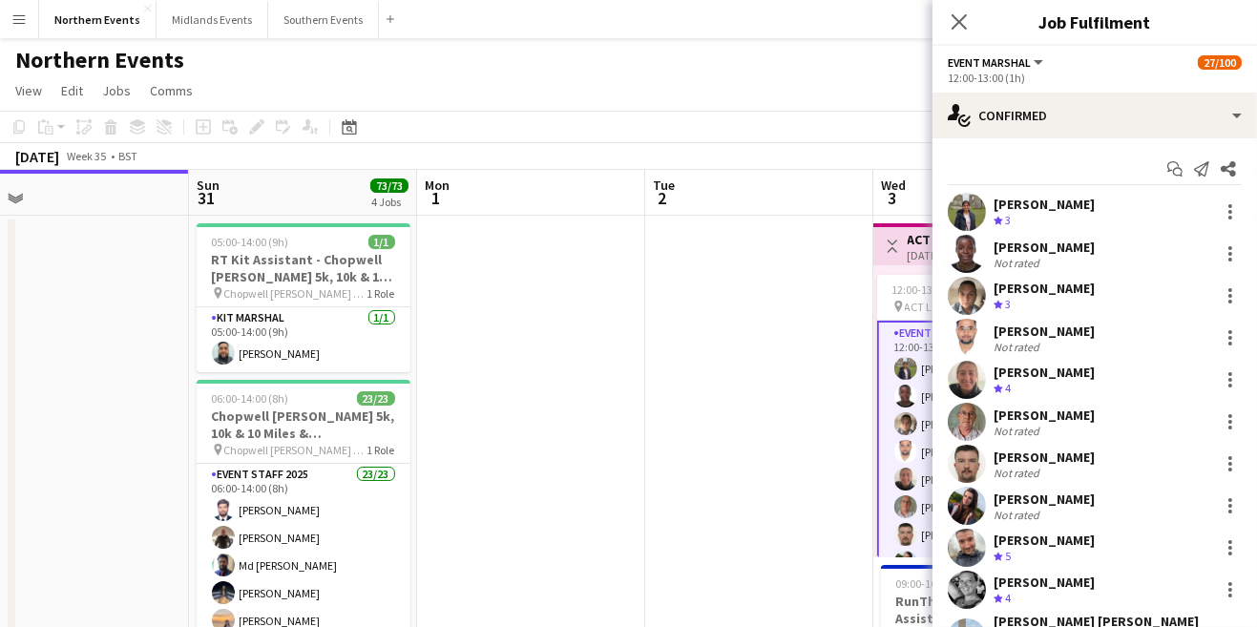
click at [45, 126] on div "Copy Paste Paste Ctrl+V Paste with crew Ctrl+Shift+V Paste linked Job [GEOGRAPH…" at bounding box center [92, 127] width 168 height 23
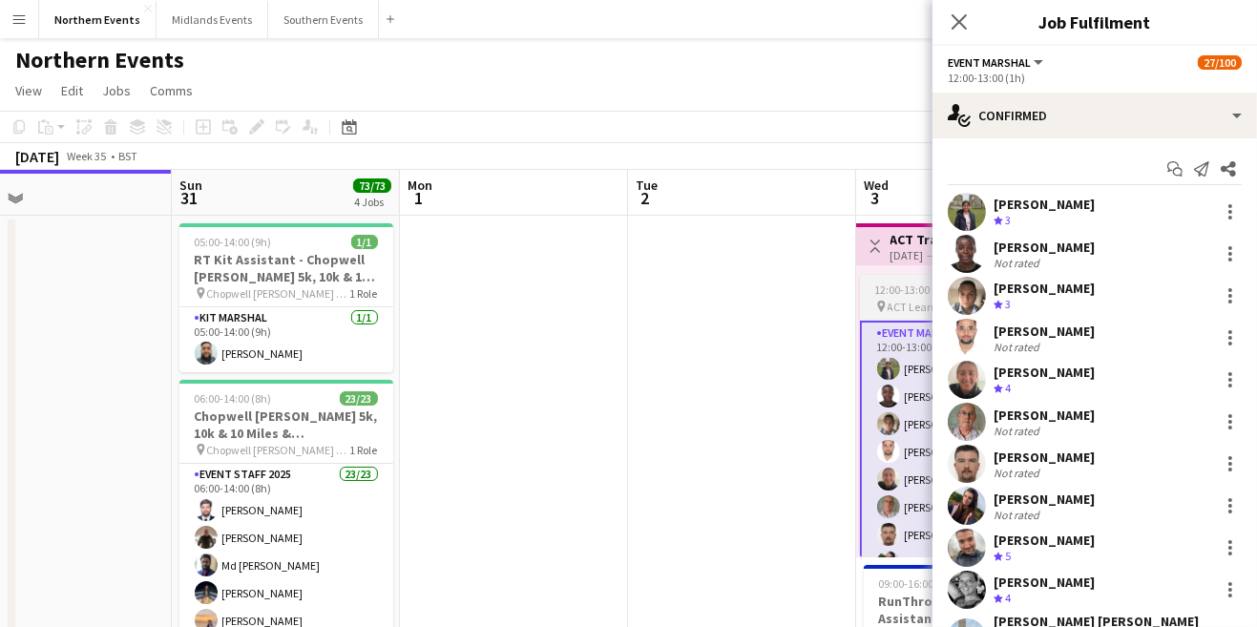
scroll to position [0, 742]
